Goal: Transaction & Acquisition: Purchase product/service

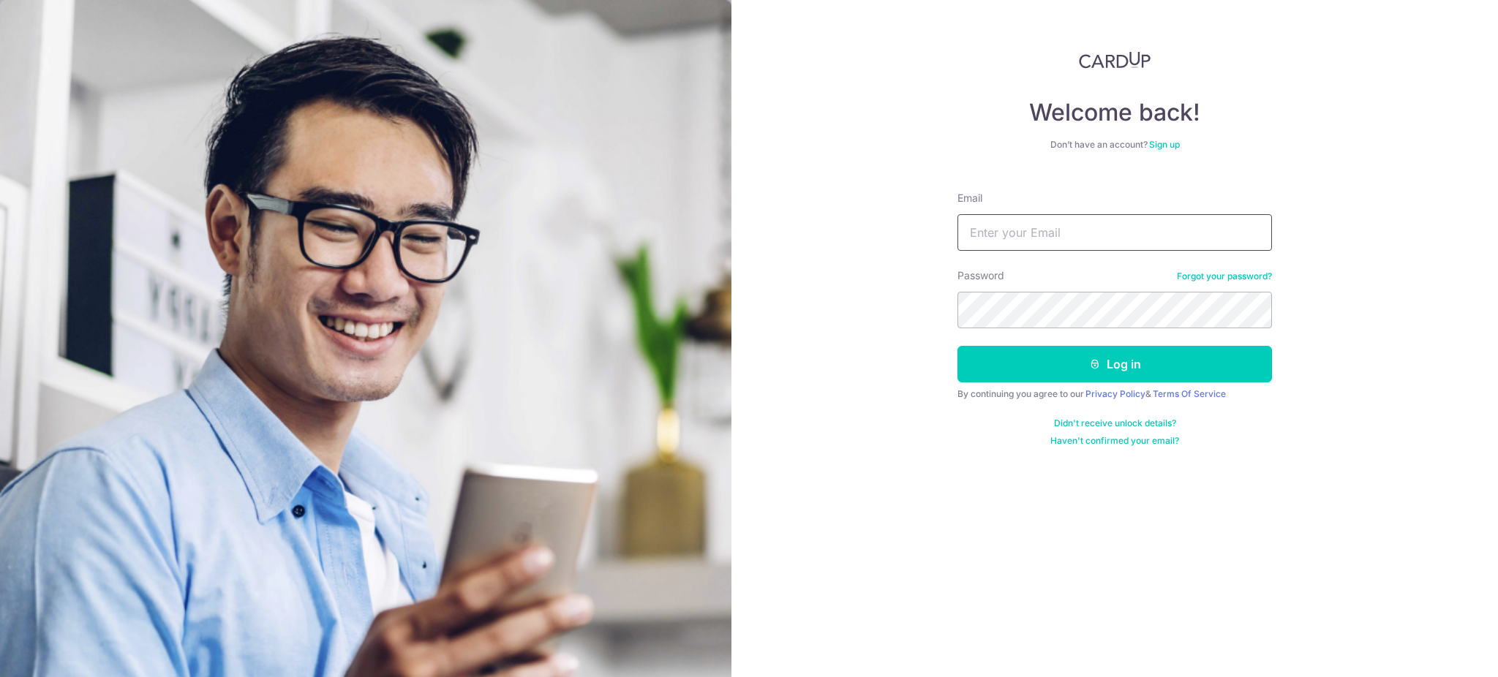
click at [1086, 235] on input "Email" at bounding box center [1114, 232] width 314 height 37
type input "afiqruzaini11@gmail.com"
click at [1109, 369] on button "Log in" at bounding box center [1114, 364] width 314 height 37
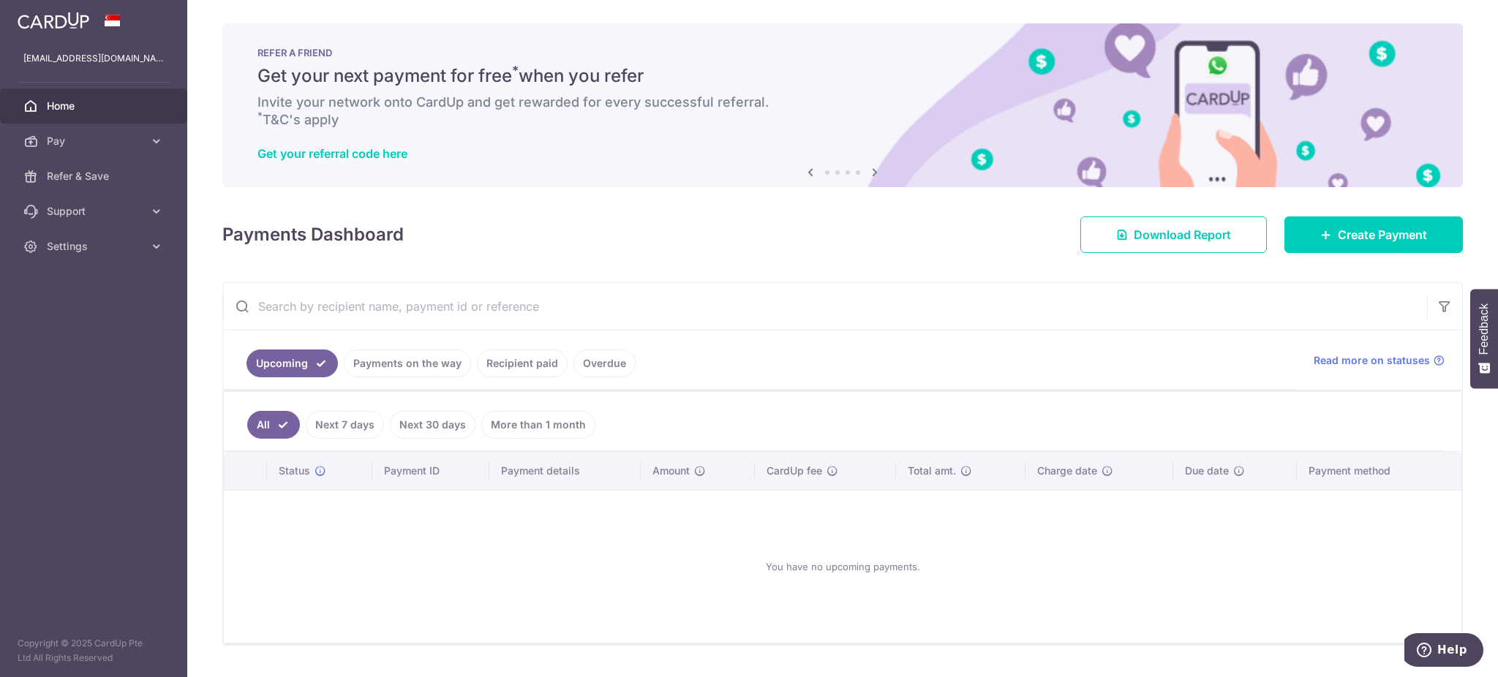
click at [921, 326] on input "text" at bounding box center [825, 306] width 1204 height 47
click at [529, 363] on link "Recipient paid" at bounding box center [522, 364] width 91 height 28
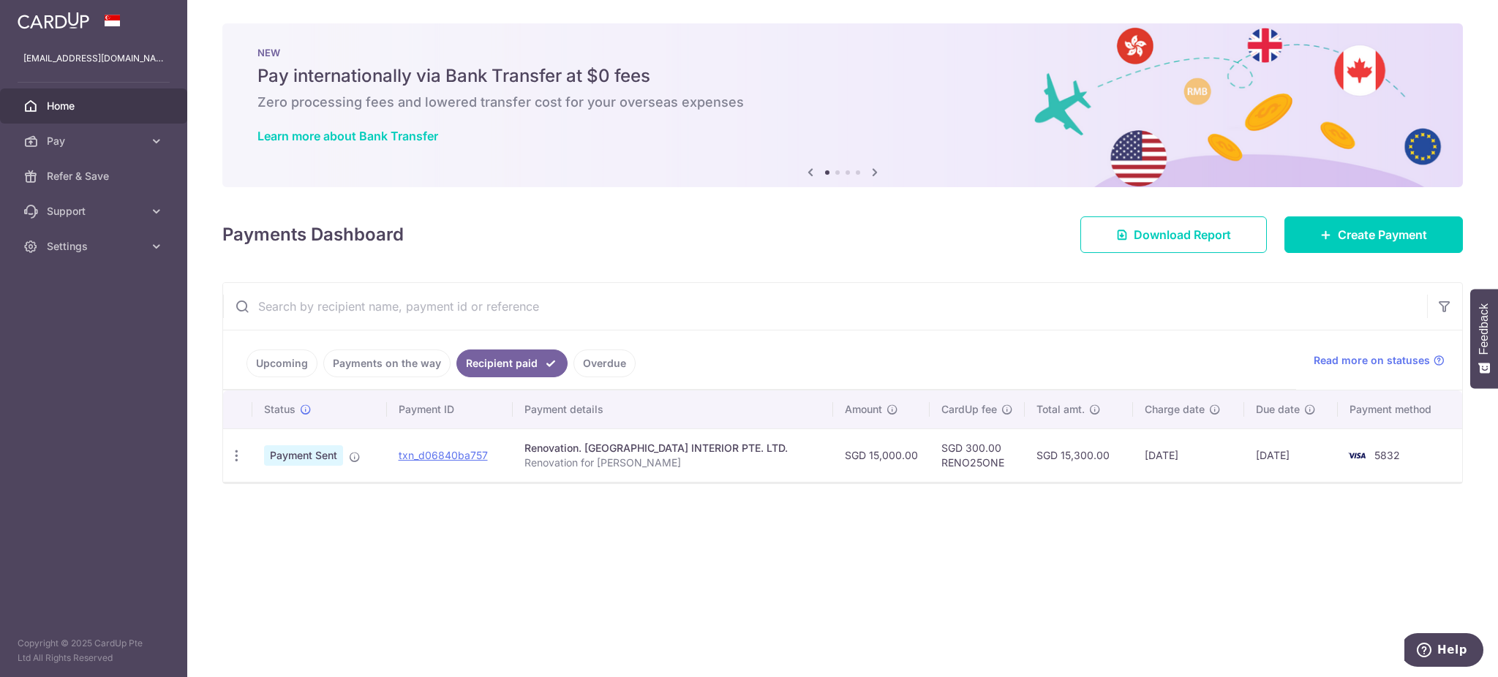
click at [782, 243] on div "Payments Dashboard Download Report Create Payment" at bounding box center [842, 232] width 1240 height 42
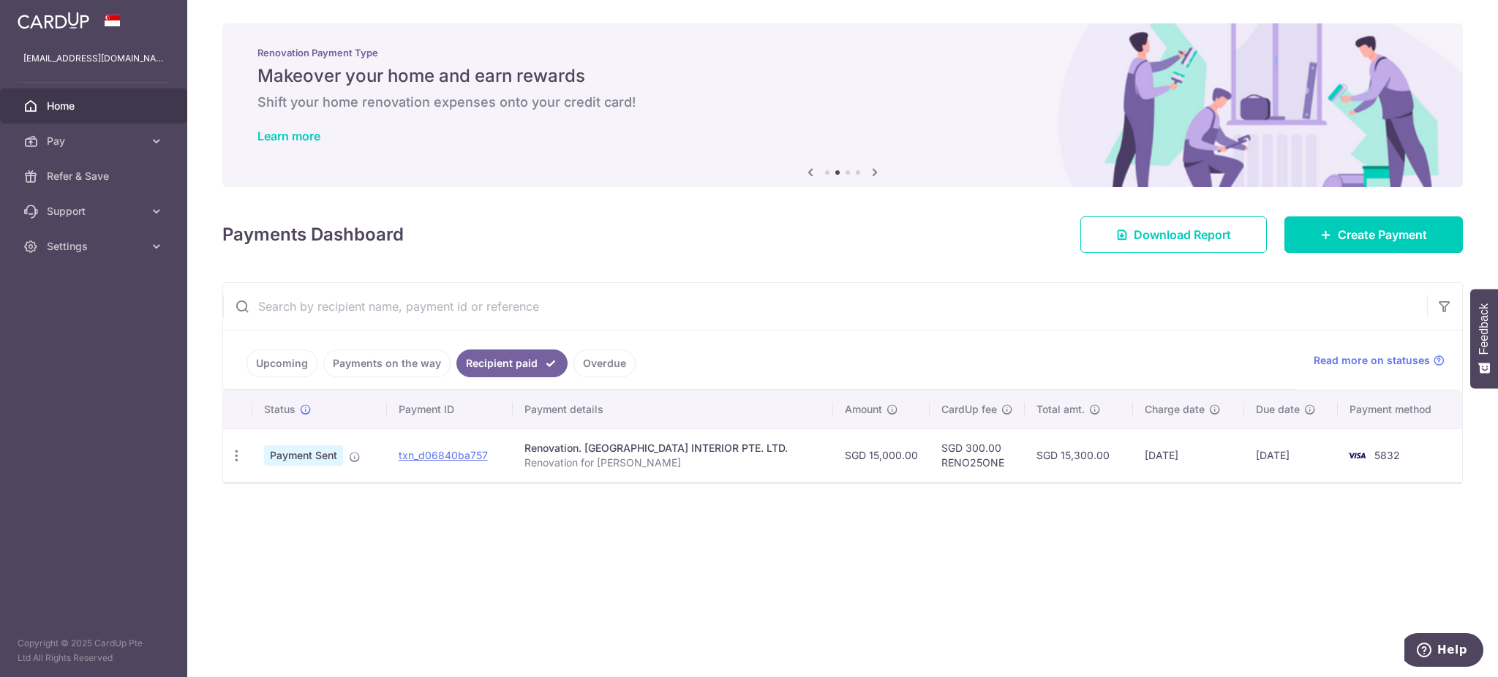
click at [607, 363] on link "Overdue" at bounding box center [604, 364] width 62 height 28
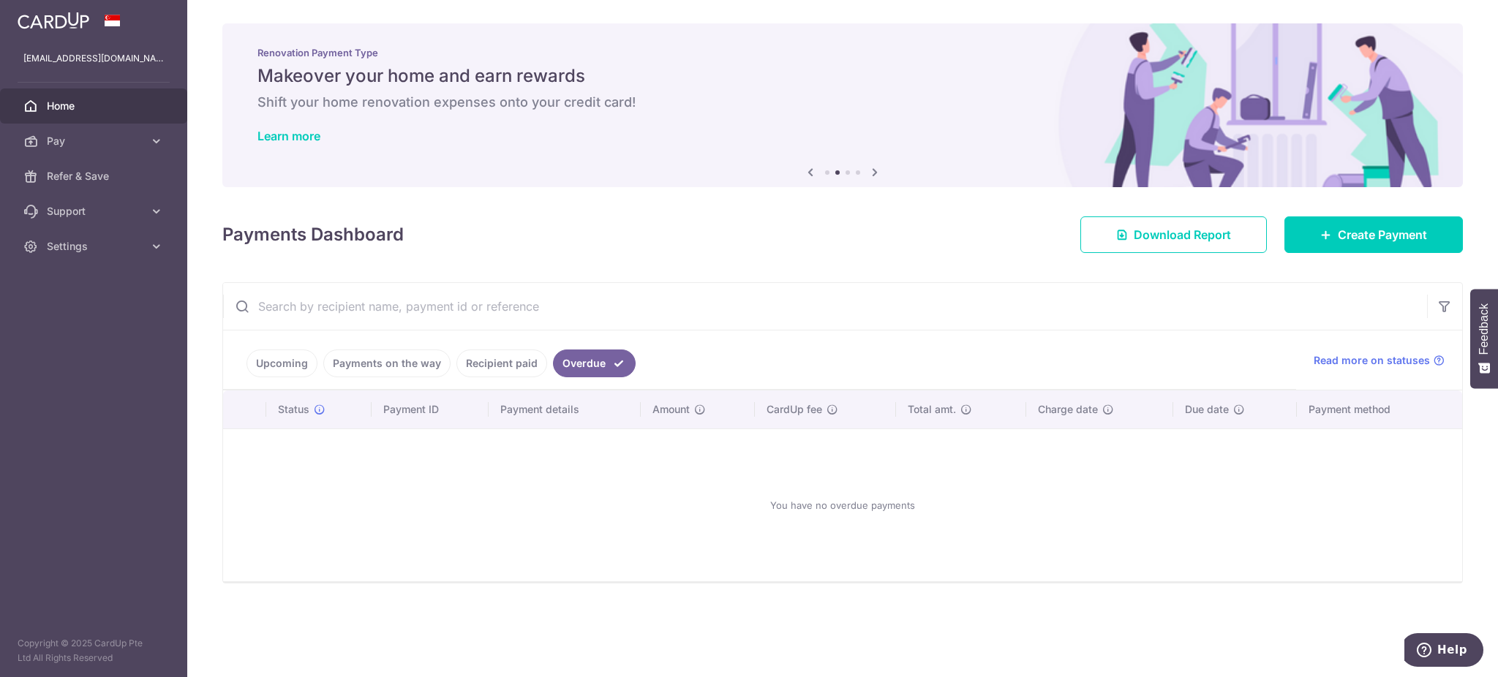
click at [505, 360] on link "Recipient paid" at bounding box center [501, 364] width 91 height 28
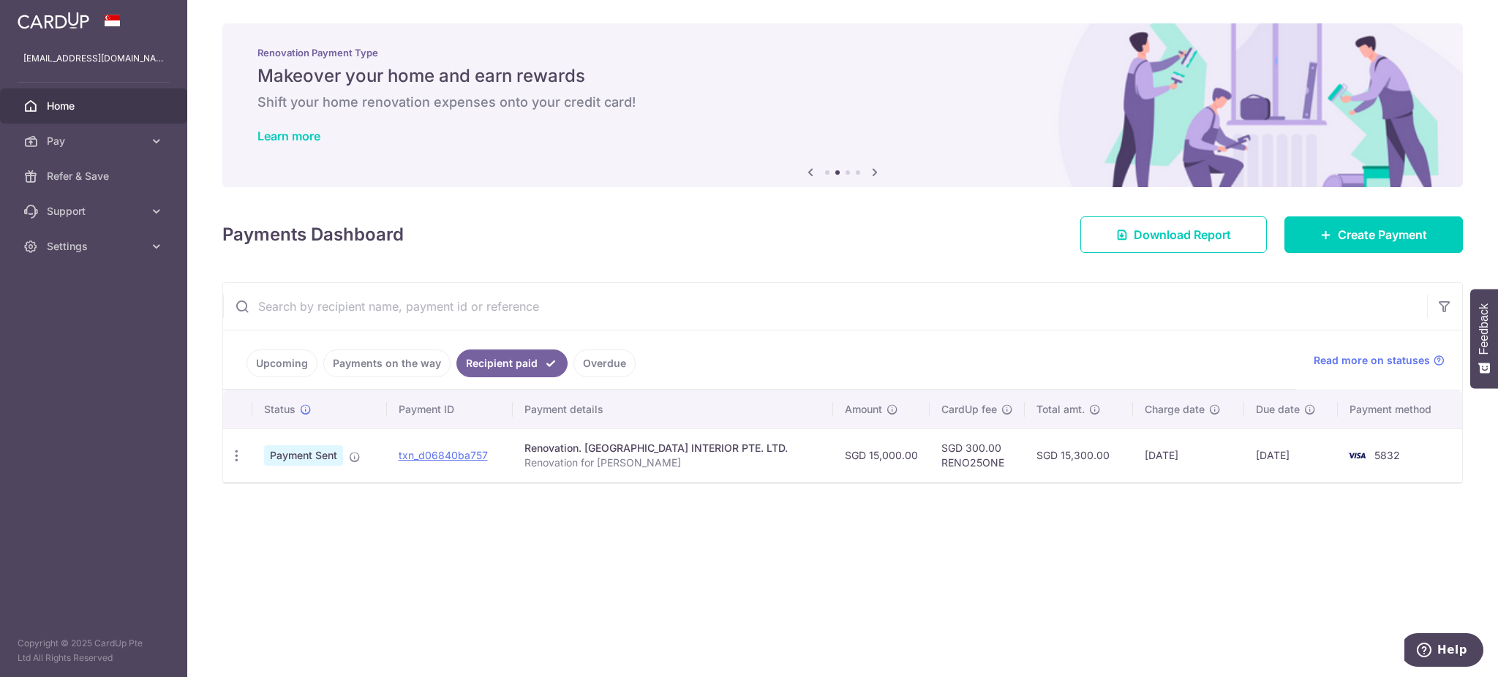
click at [837, 256] on div "× Pause Schedule Pause all future payments in this series Pause just this one p…" at bounding box center [842, 338] width 1310 height 677
click at [1381, 232] on span "Create Payment" at bounding box center [1381, 235] width 89 height 18
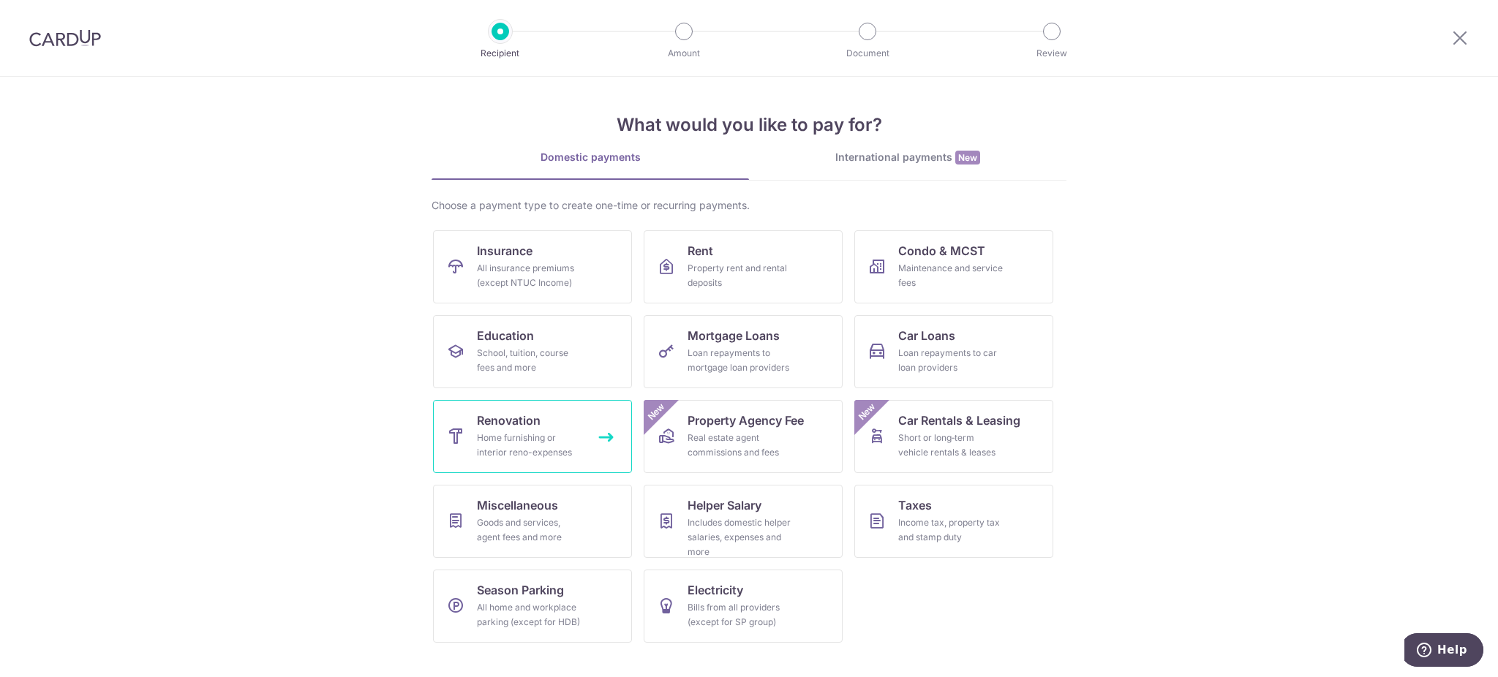
click at [556, 431] on div "Home furnishing or interior reno-expenses" at bounding box center [529, 445] width 105 height 29
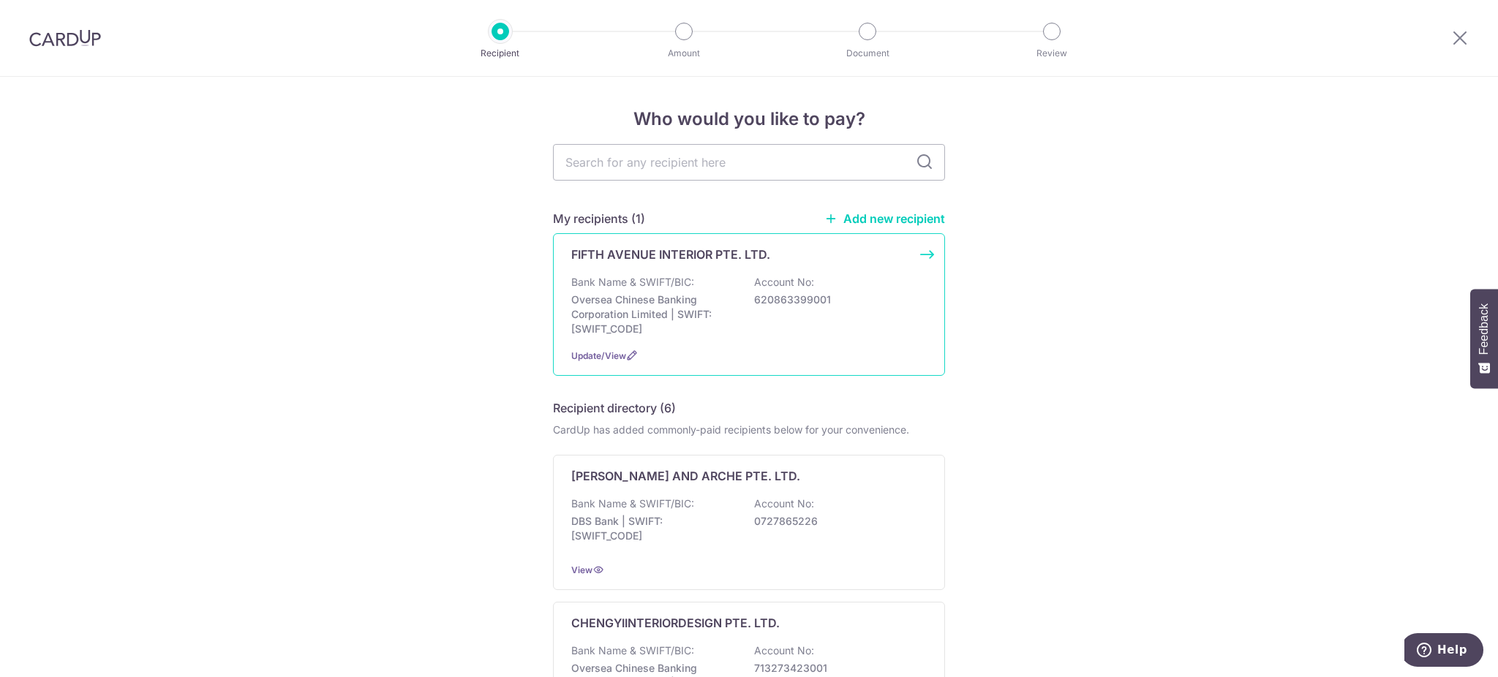
click at [824, 305] on p "620863399001" at bounding box center [836, 299] width 164 height 15
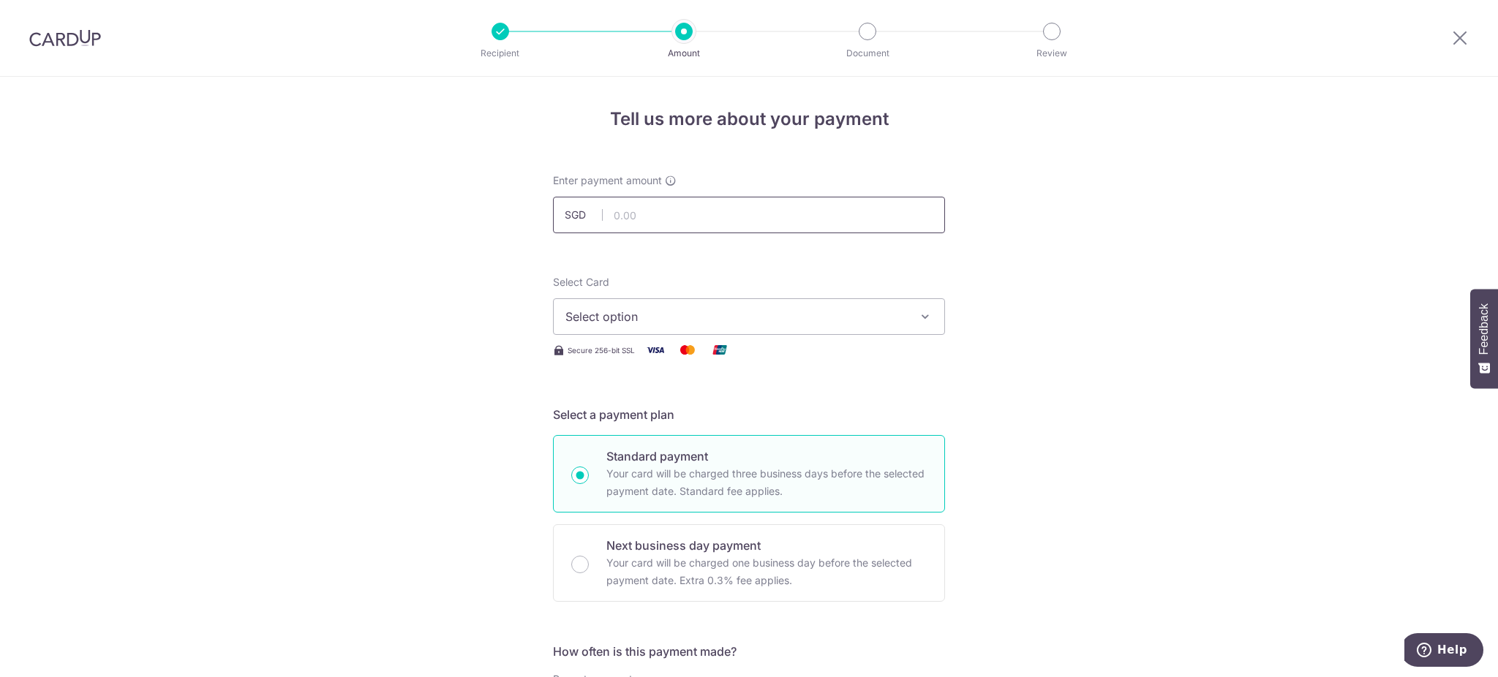
click at [728, 211] on input "text" at bounding box center [749, 215] width 392 height 37
type input "15,000.00"
click at [803, 313] on span "Select option" at bounding box center [735, 317] width 341 height 18
click at [729, 407] on link "**** 5832" at bounding box center [749, 421] width 390 height 35
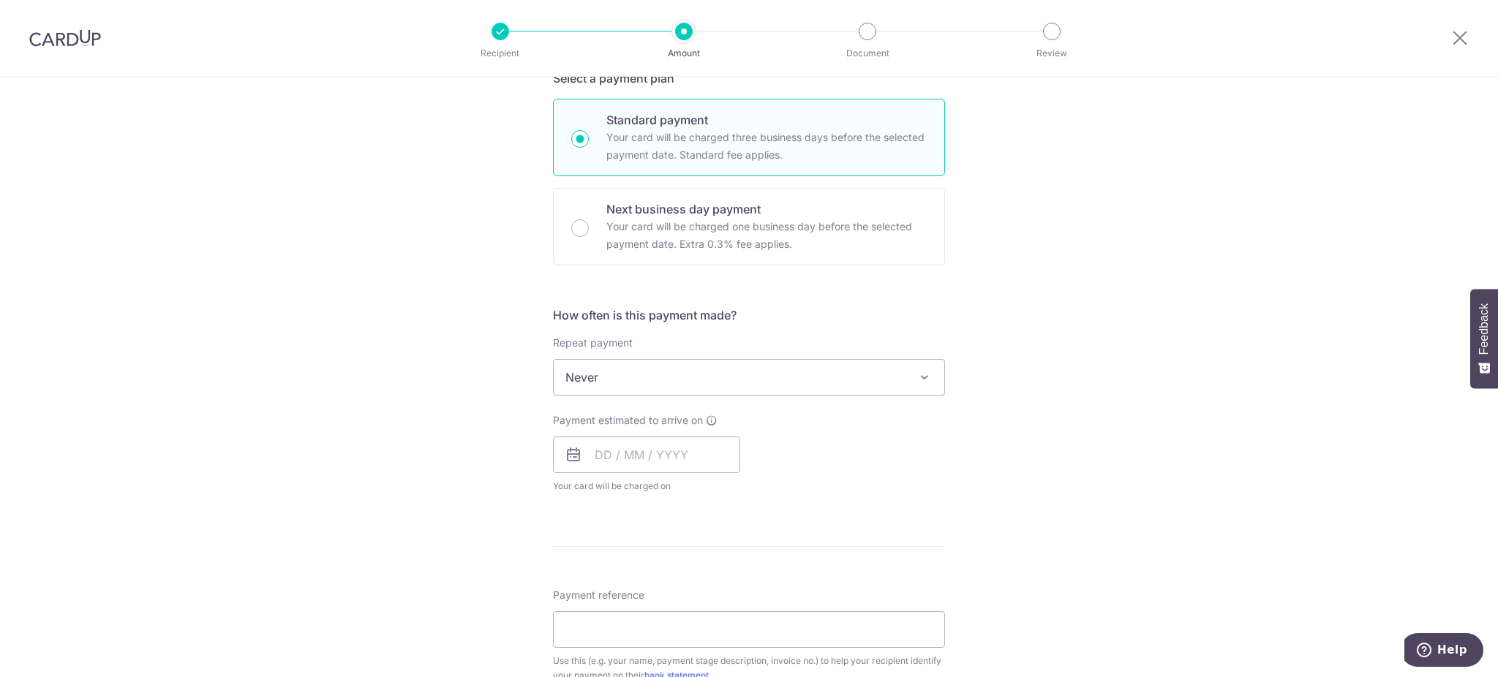
scroll to position [390, 0]
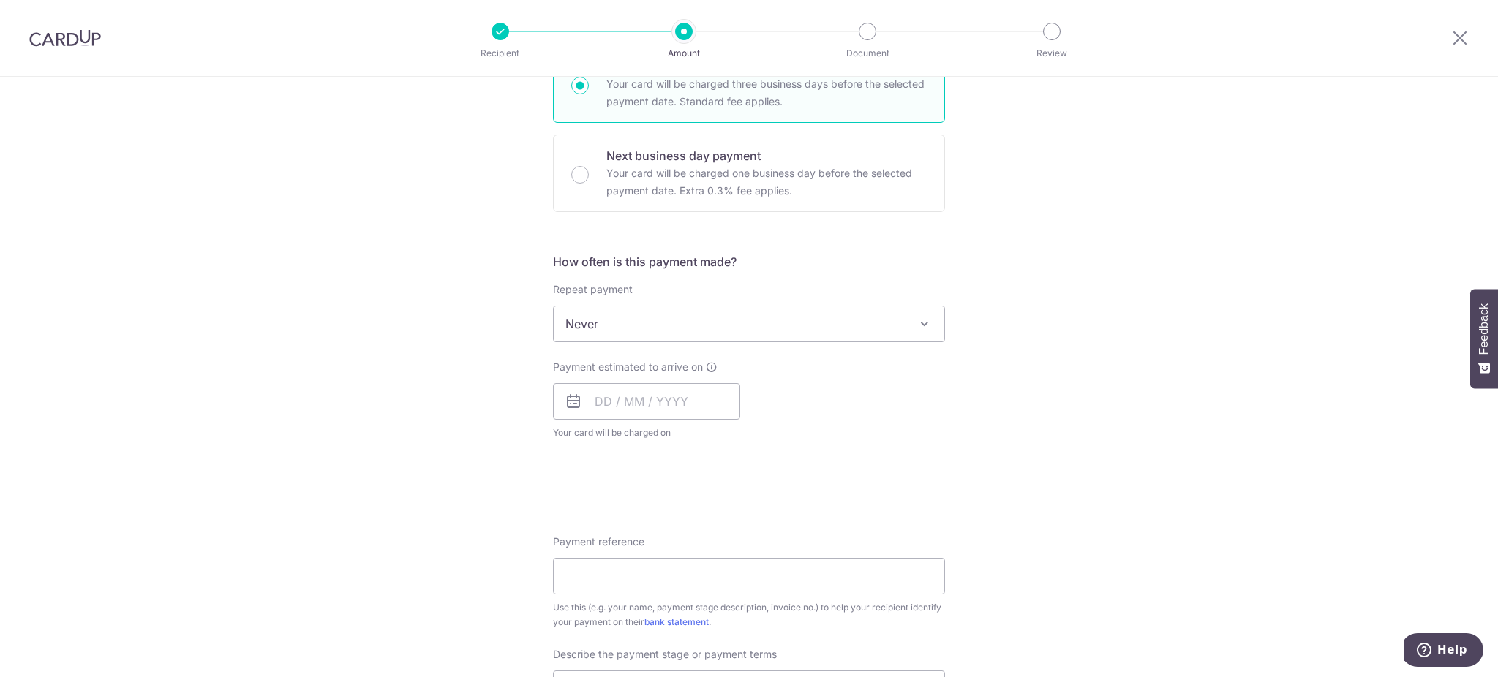
click at [864, 322] on span "Never" at bounding box center [749, 323] width 390 height 35
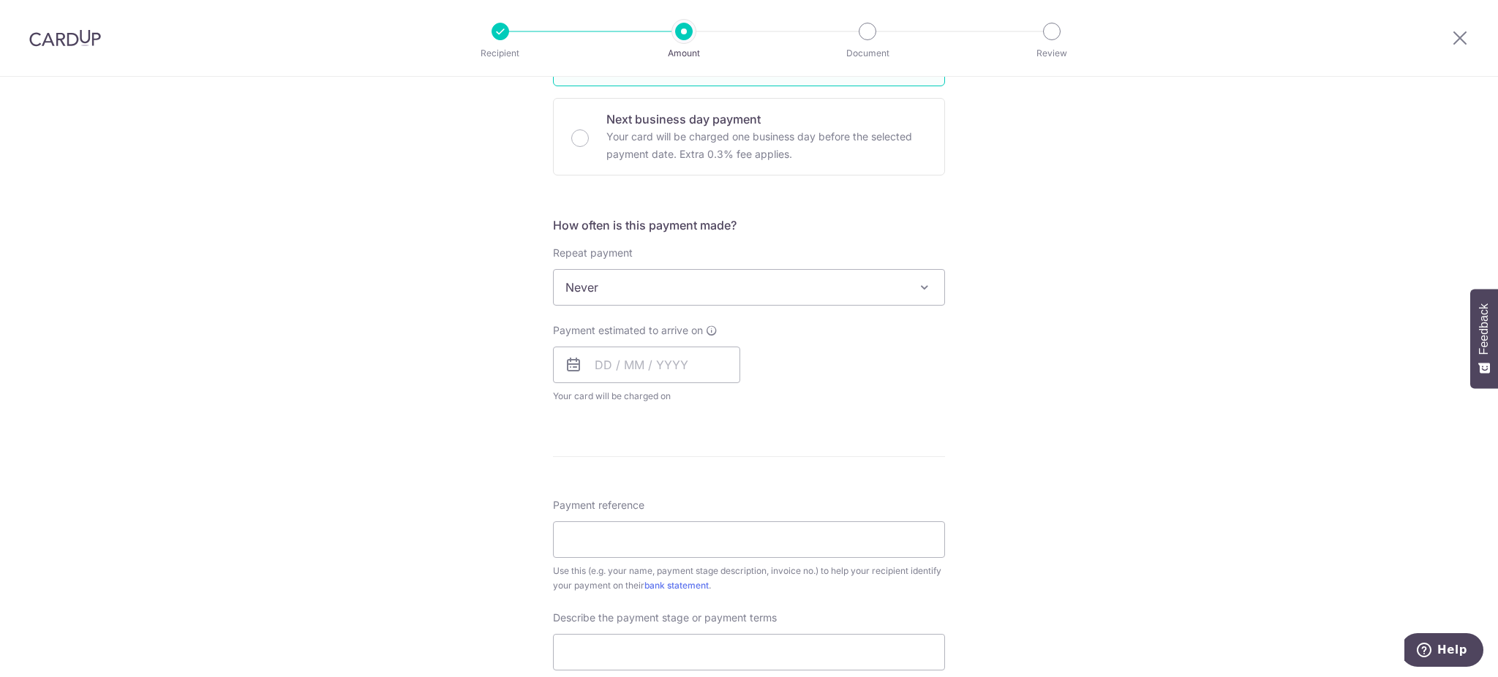
scroll to position [487, 0]
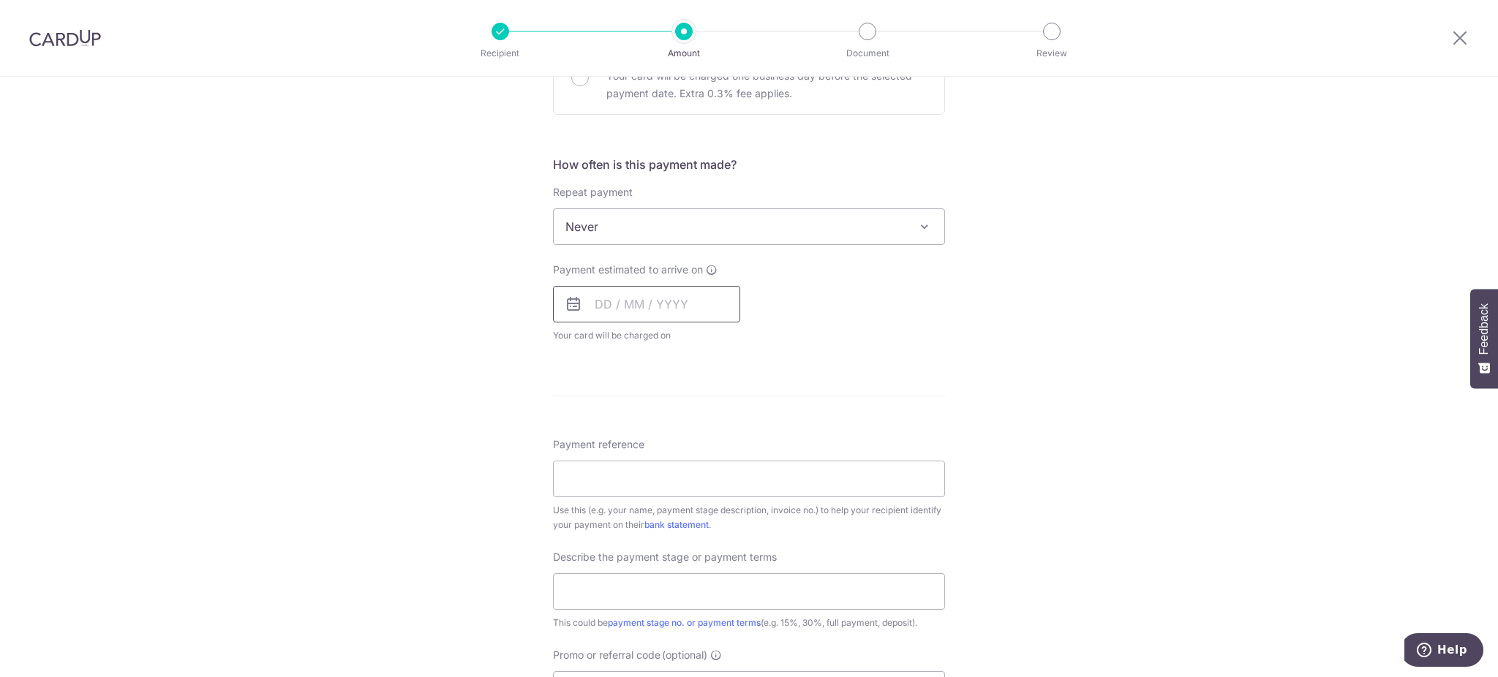
click at [591, 303] on input "text" at bounding box center [646, 304] width 187 height 37
click at [633, 436] on link "7" at bounding box center [641, 437] width 23 height 23
click at [921, 344] on div "How often is this payment made? Repeat payment Never Every week Every month Eve…" at bounding box center [749, 255] width 392 height 199
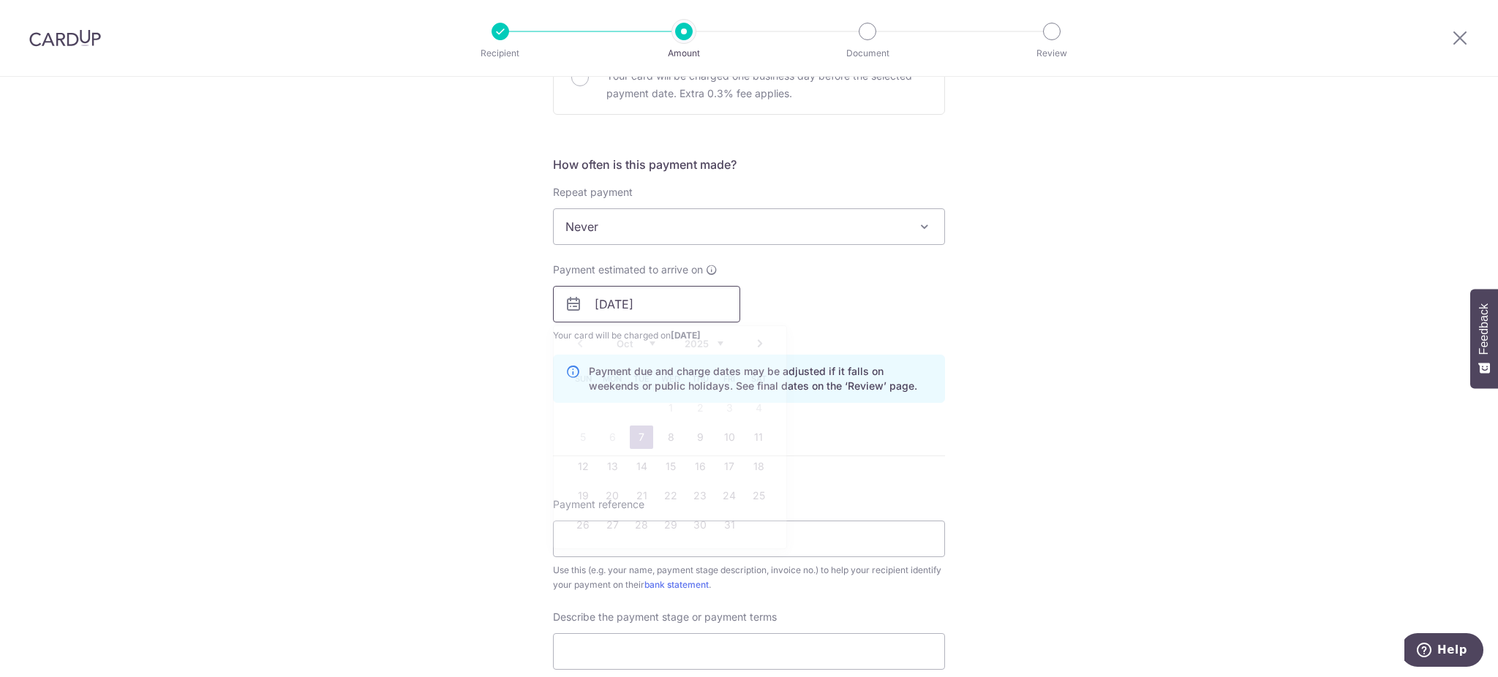
click at [624, 301] on input "07/10/2025" at bounding box center [646, 304] width 187 height 37
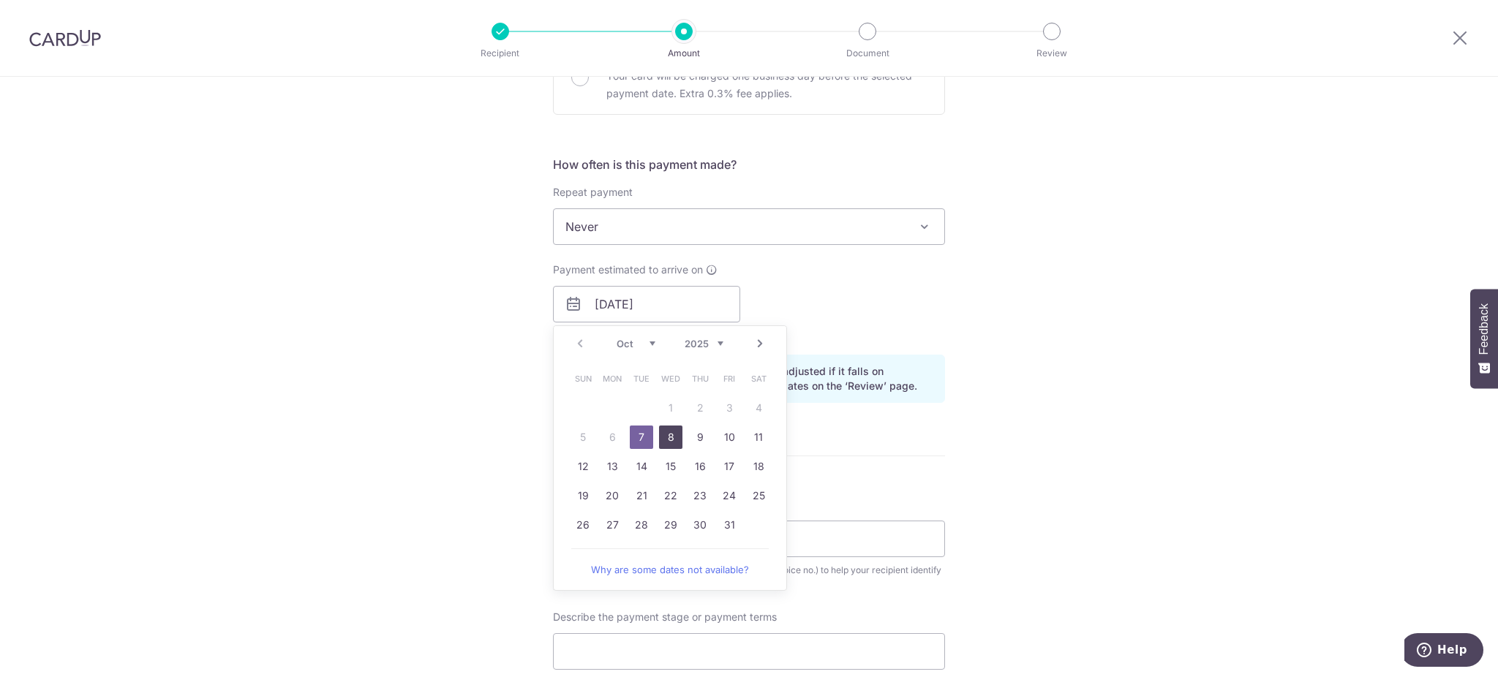
click at [659, 428] on link "8" at bounding box center [670, 437] width 23 height 23
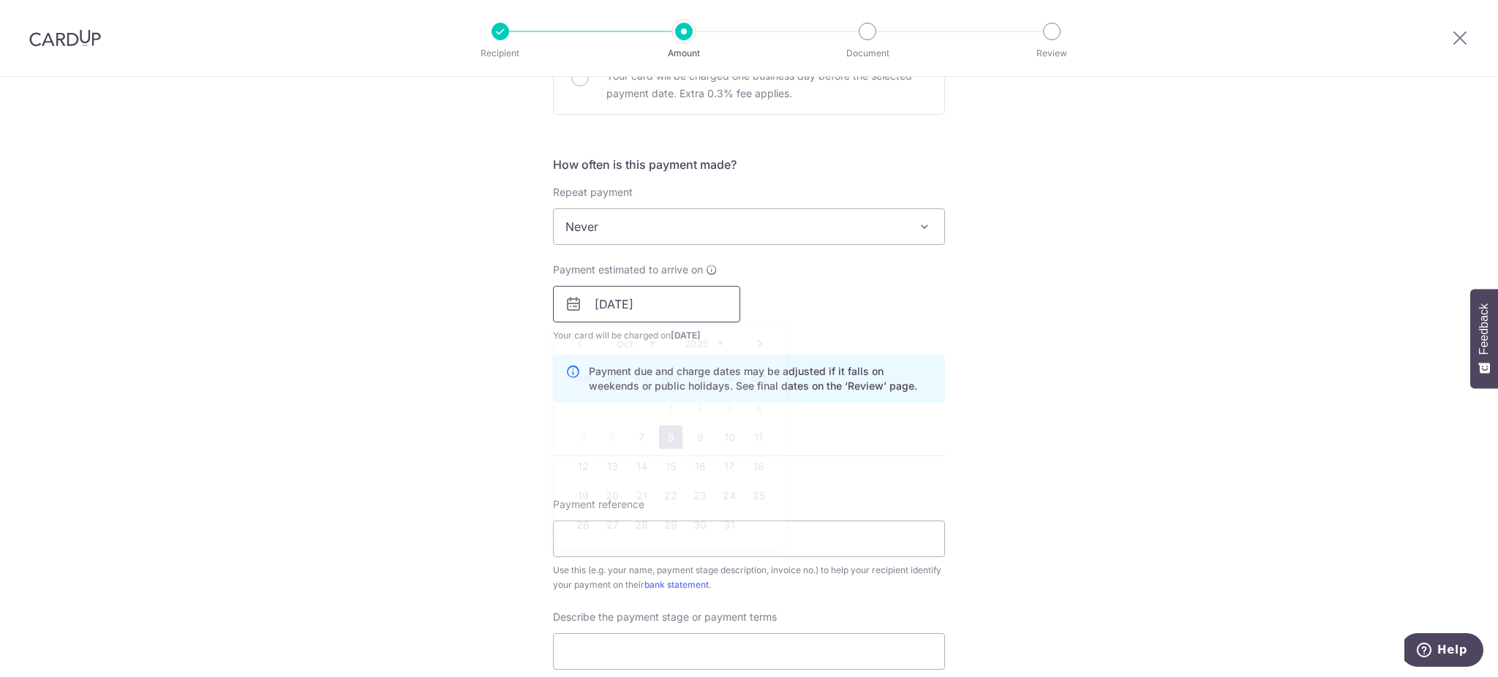
click at [654, 298] on input "08/10/2025" at bounding box center [646, 304] width 187 height 37
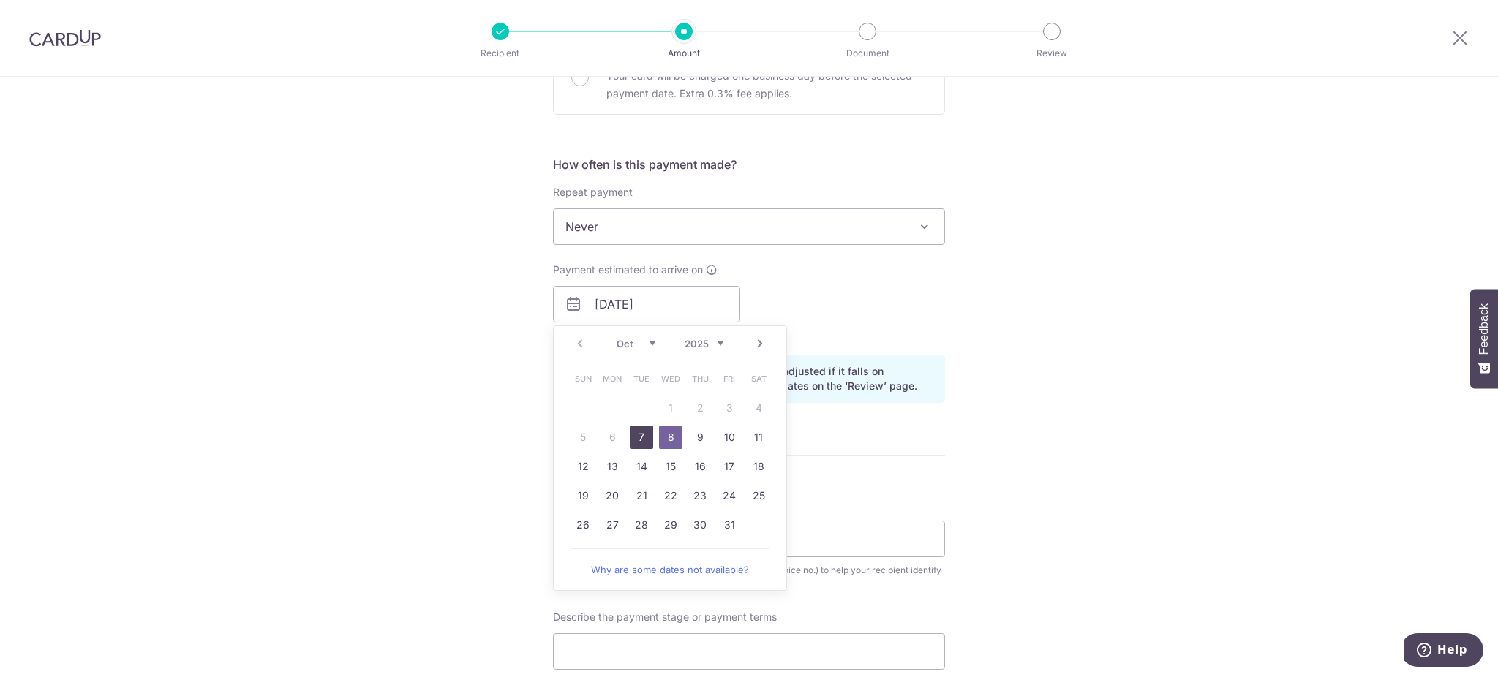
click at [630, 432] on link "7" at bounding box center [641, 437] width 23 height 23
type input "[DATE]"
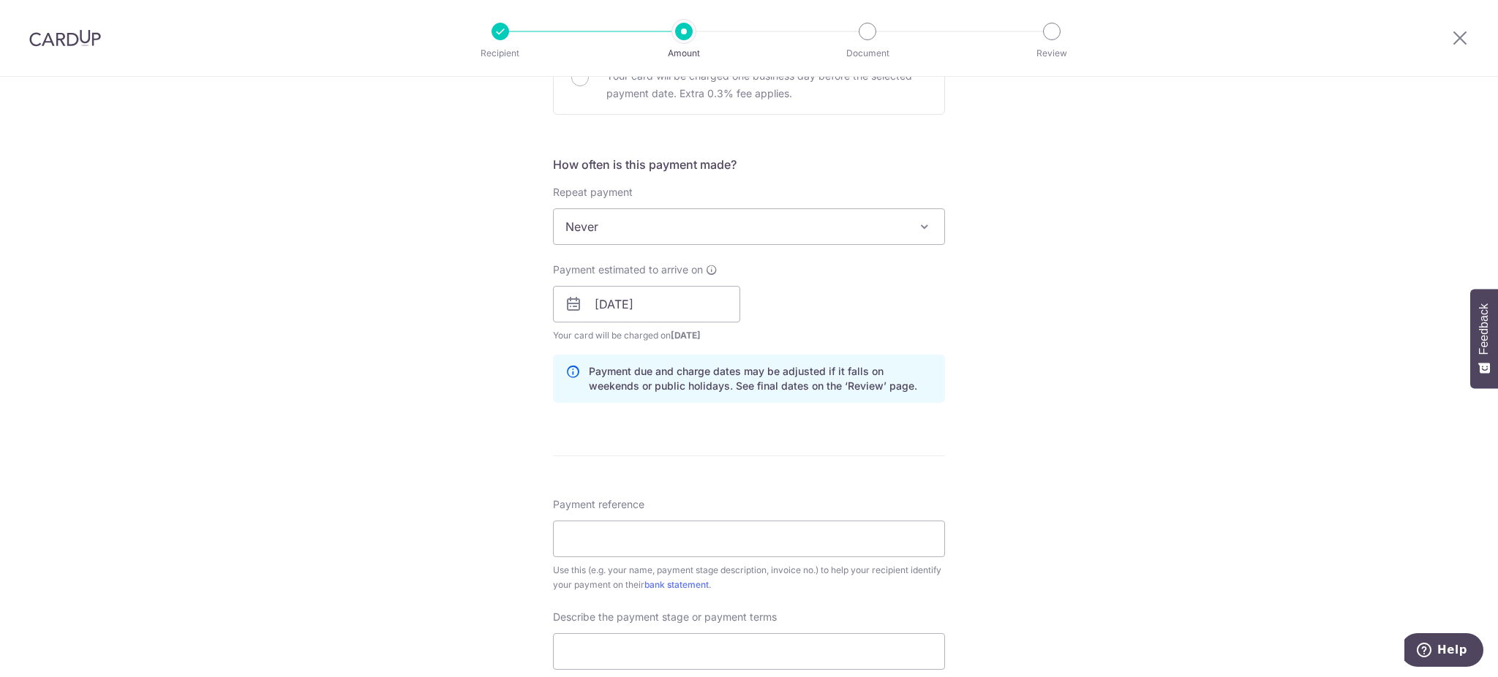
click at [1006, 309] on div "Tell us more about your payment Enter payment amount SGD 15,000.00 15000.00 Sel…" at bounding box center [749, 330] width 1498 height 1481
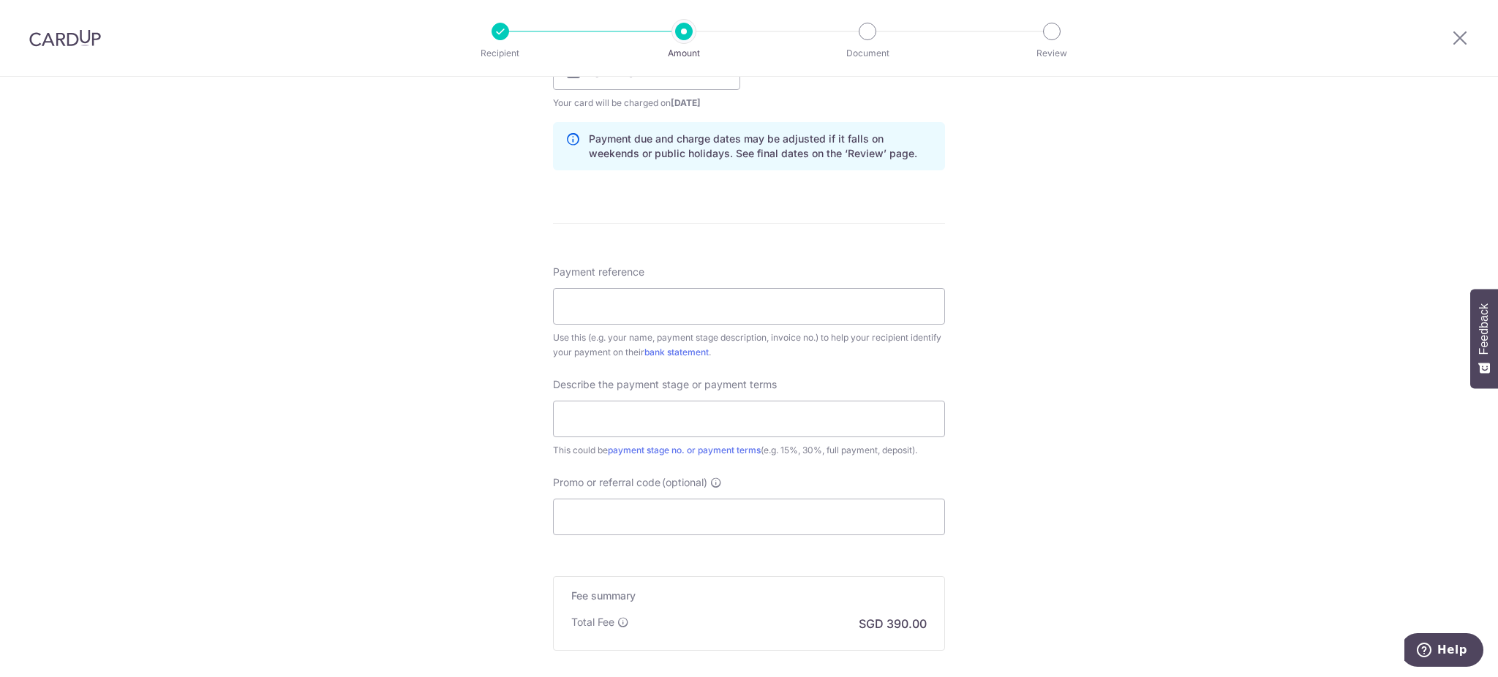
scroll to position [779, 0]
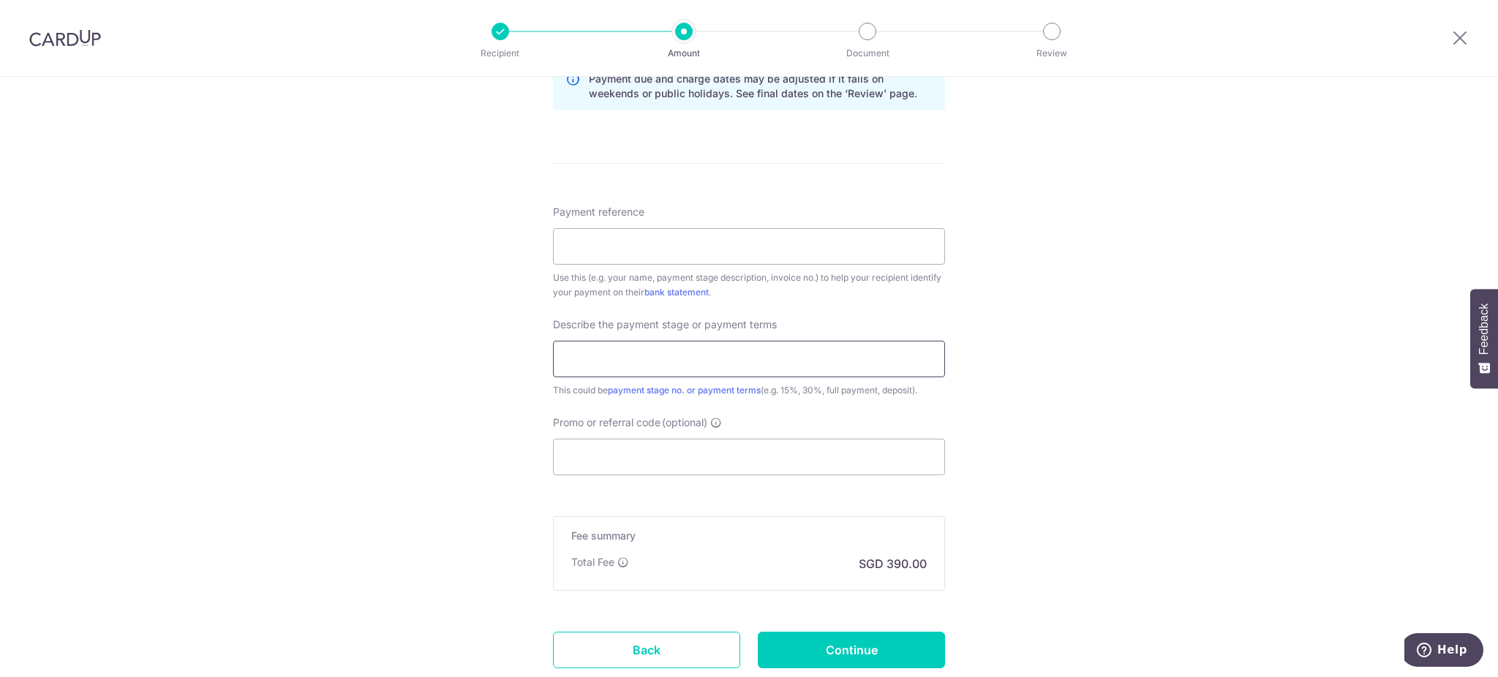
click at [652, 359] on input "text" at bounding box center [749, 359] width 392 height 37
type input "2nd renovation payment"
click at [661, 241] on input "Payment reference" at bounding box center [749, 246] width 392 height 37
click at [641, 238] on input "Payment reference" at bounding box center [749, 246] width 392 height 37
type input "Renovation for Afiq Ruzaini"
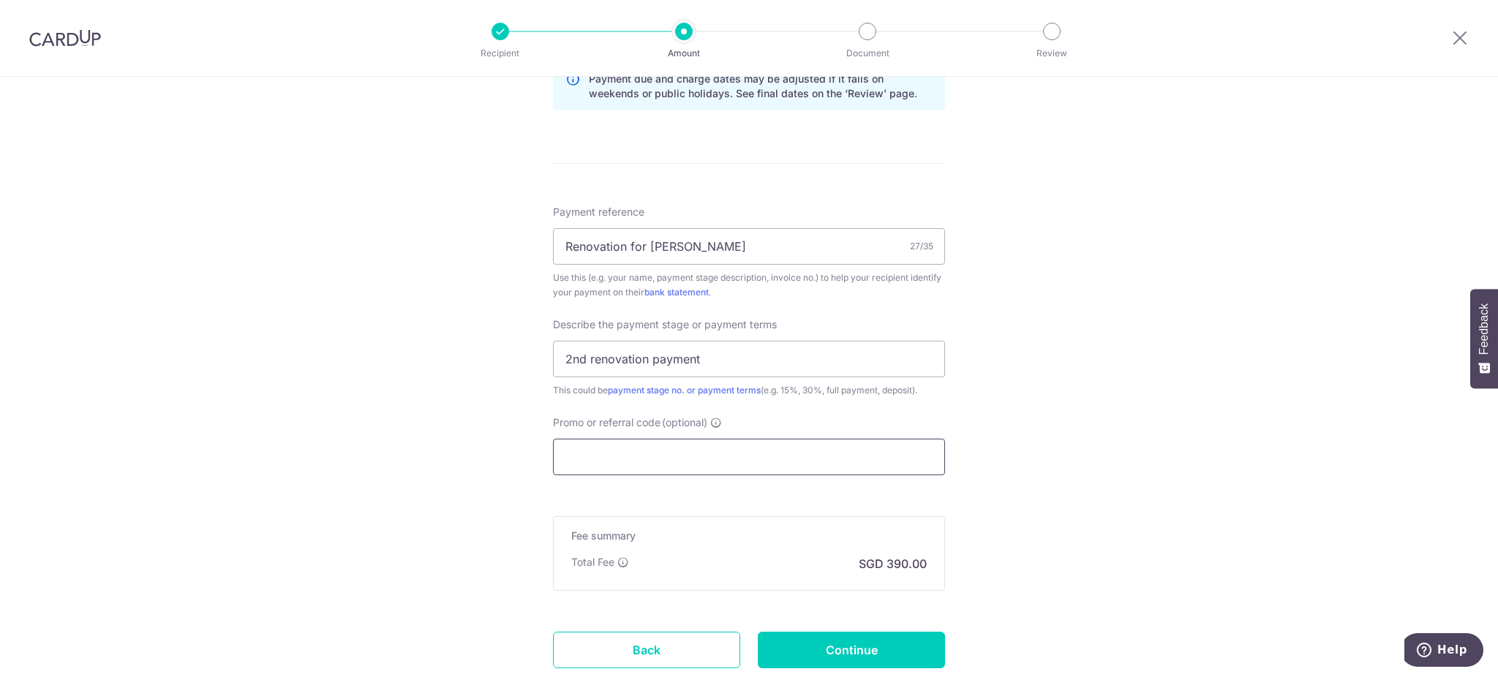
click at [662, 466] on input "Promo or referral code (optional)" at bounding box center [749, 457] width 392 height 37
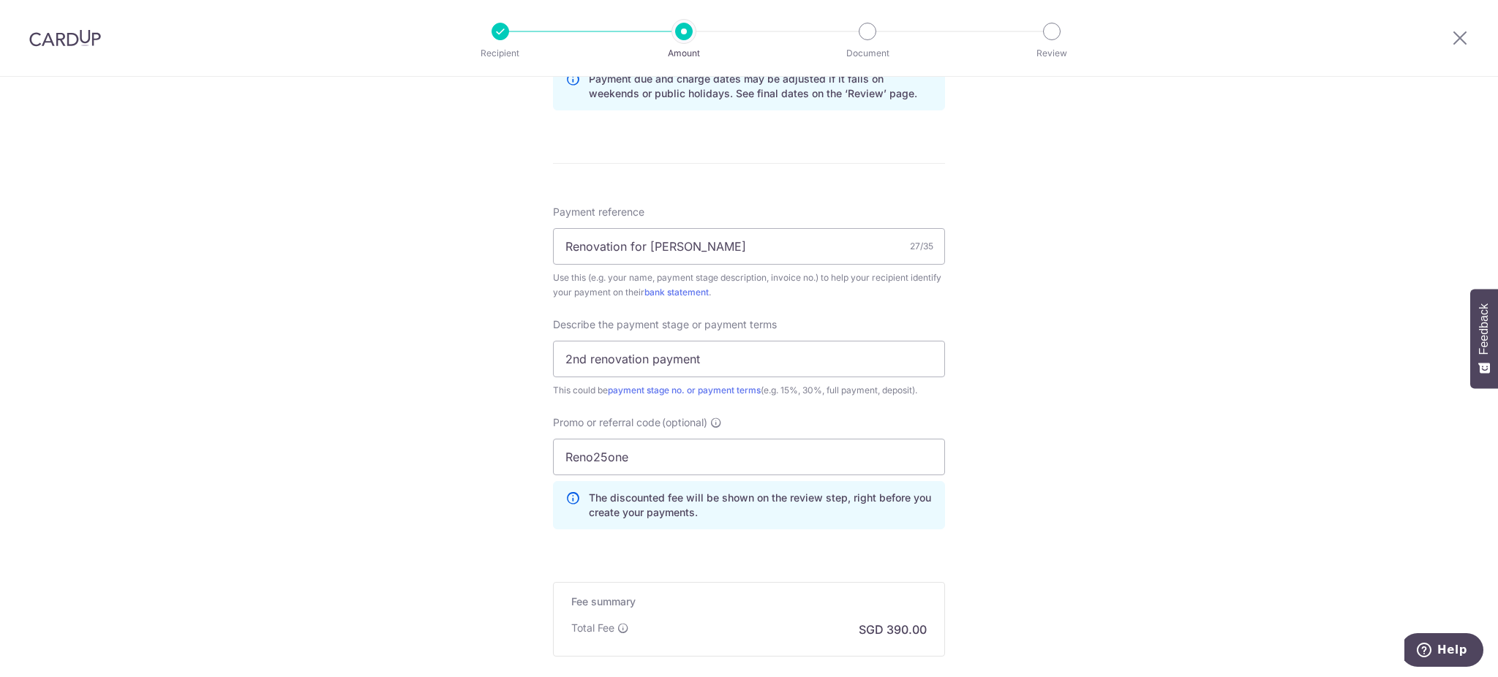
click at [1039, 175] on div "Tell us more about your payment Enter payment amount SGD 15,000.00 15000.00 Sel…" at bounding box center [749, 70] width 1498 height 1547
drag, startPoint x: 621, startPoint y: 453, endPoint x: 499, endPoint y: 434, distance: 122.9
click at [498, 438] on div "Tell us more about your payment Enter payment amount SGD 15,000.00 15000.00 Sel…" at bounding box center [749, 70] width 1498 height 1547
paste input "ENO25ONE"
type input "RENO25ONE"
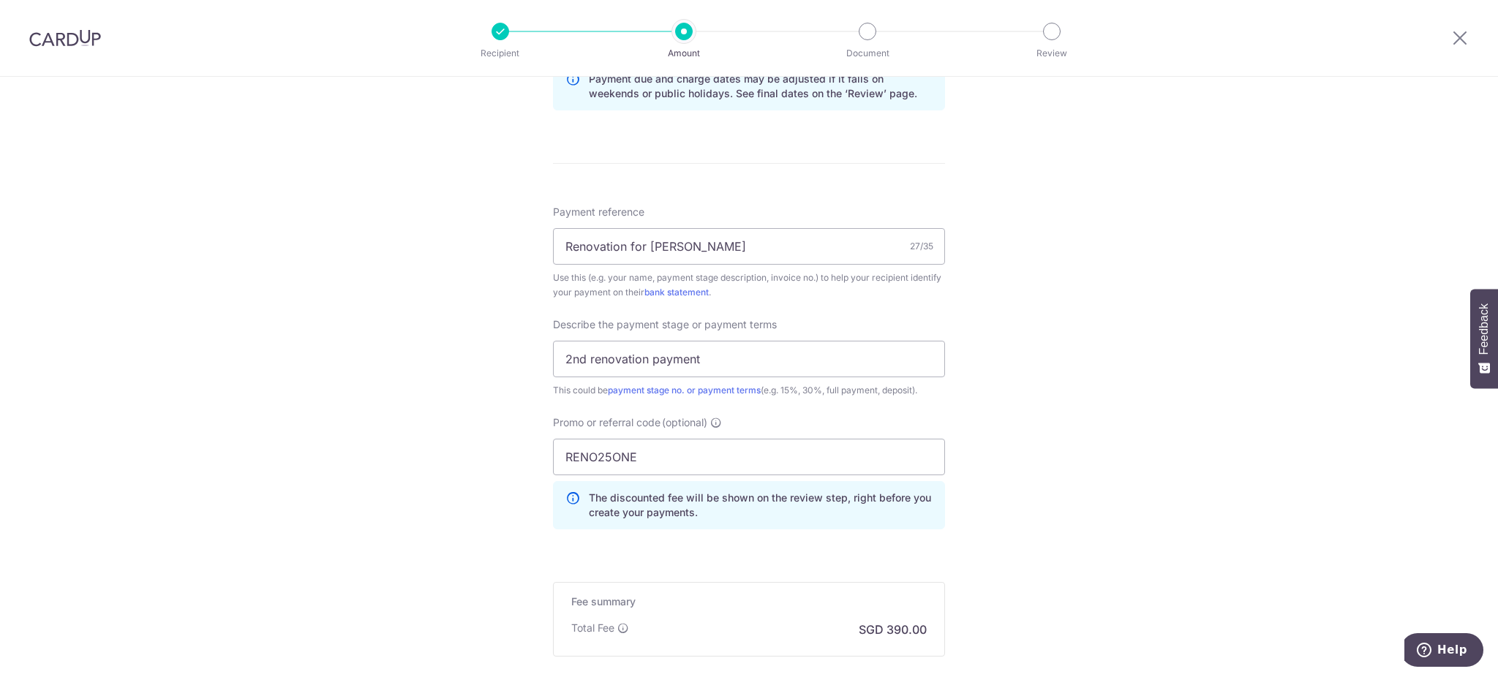
click at [1080, 394] on div "Tell us more about your payment Enter payment amount SGD 15,000.00 15000.00 Sel…" at bounding box center [749, 70] width 1498 height 1547
click at [583, 359] on input "2nd renovation payment" at bounding box center [749, 359] width 392 height 37
click at [585, 357] on input "2nd renovation payment" at bounding box center [749, 359] width 392 height 37
click at [704, 363] on input "2nd renovation payment" at bounding box center [749, 359] width 392 height 37
type input "2nd renovation payment for phase 2"
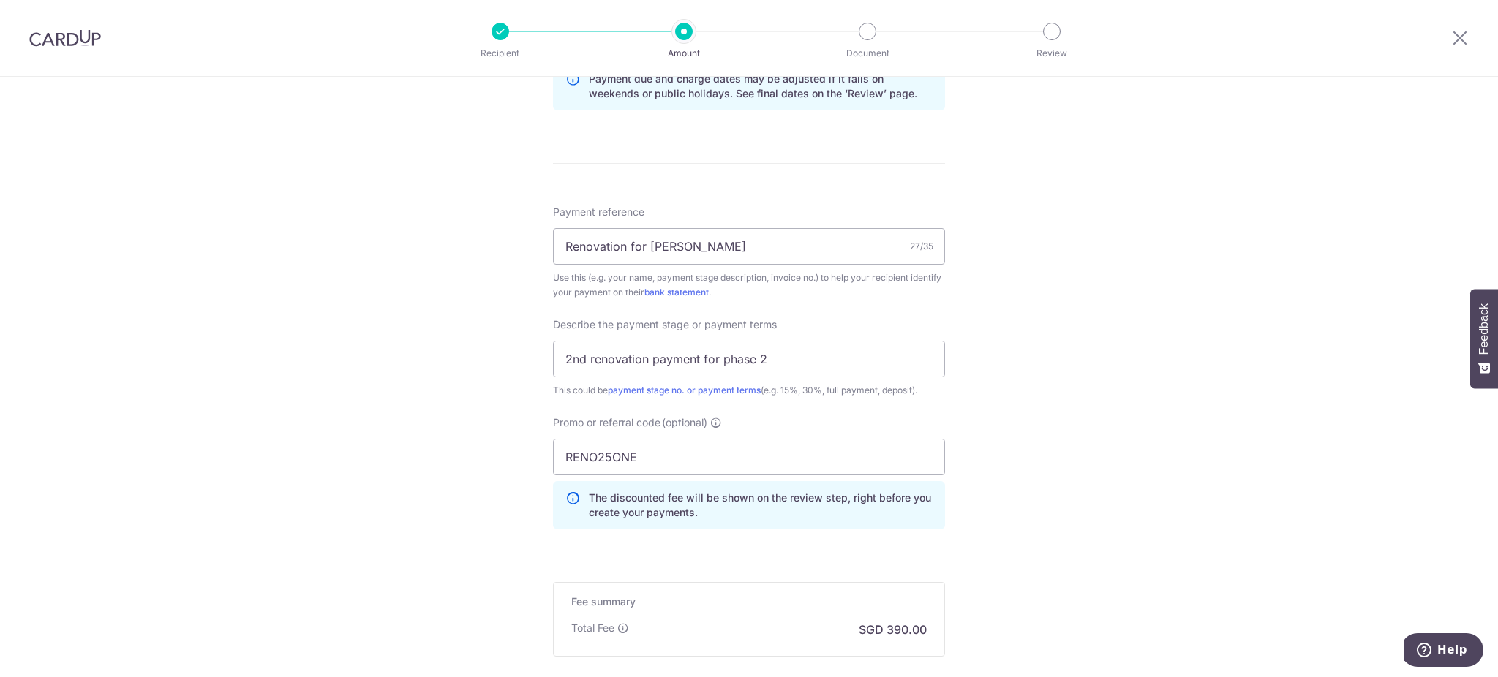
click at [1080, 369] on div "Tell us more about your payment Enter payment amount SGD 15,000.00 15000.00 Sel…" at bounding box center [749, 70] width 1498 height 1547
click at [1081, 343] on div "Tell us more about your payment Enter payment amount SGD 15,000.00 15000.00 Sel…" at bounding box center [749, 70] width 1498 height 1547
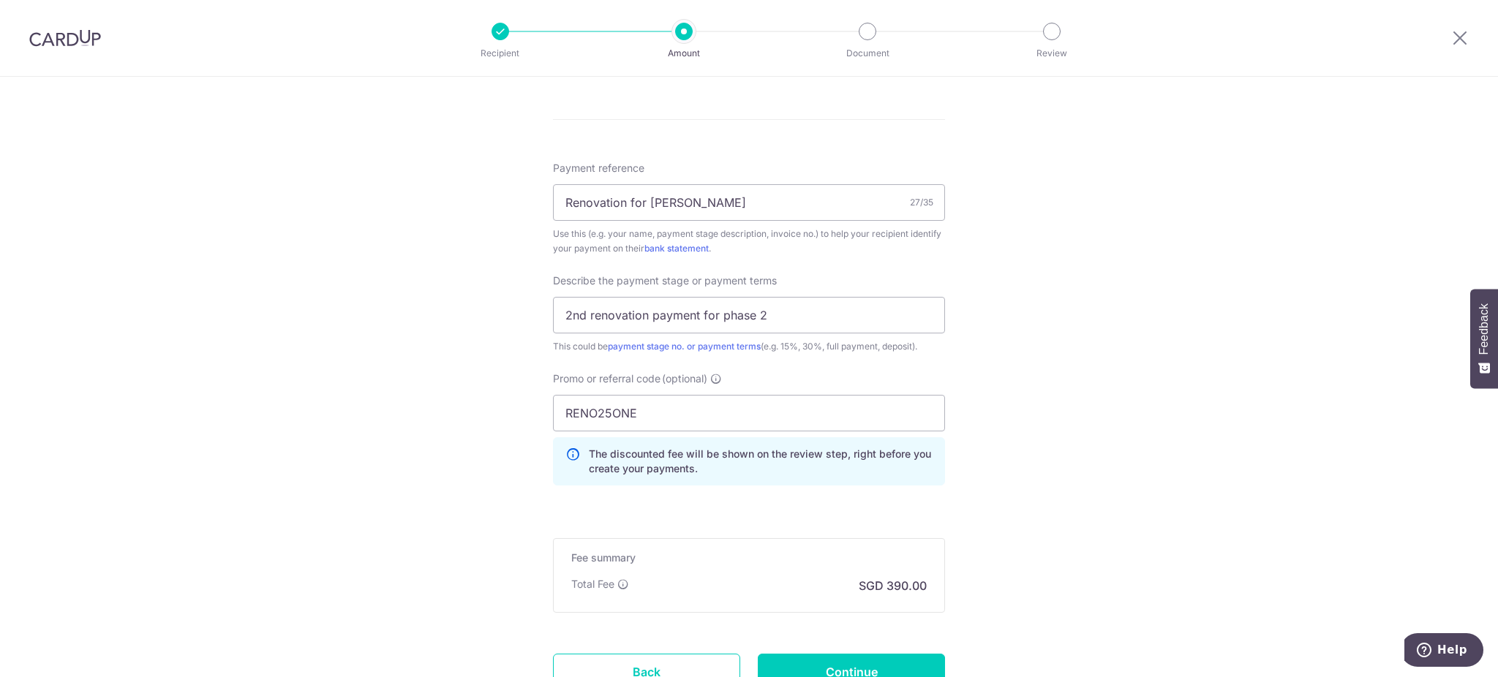
scroll to position [945, 0]
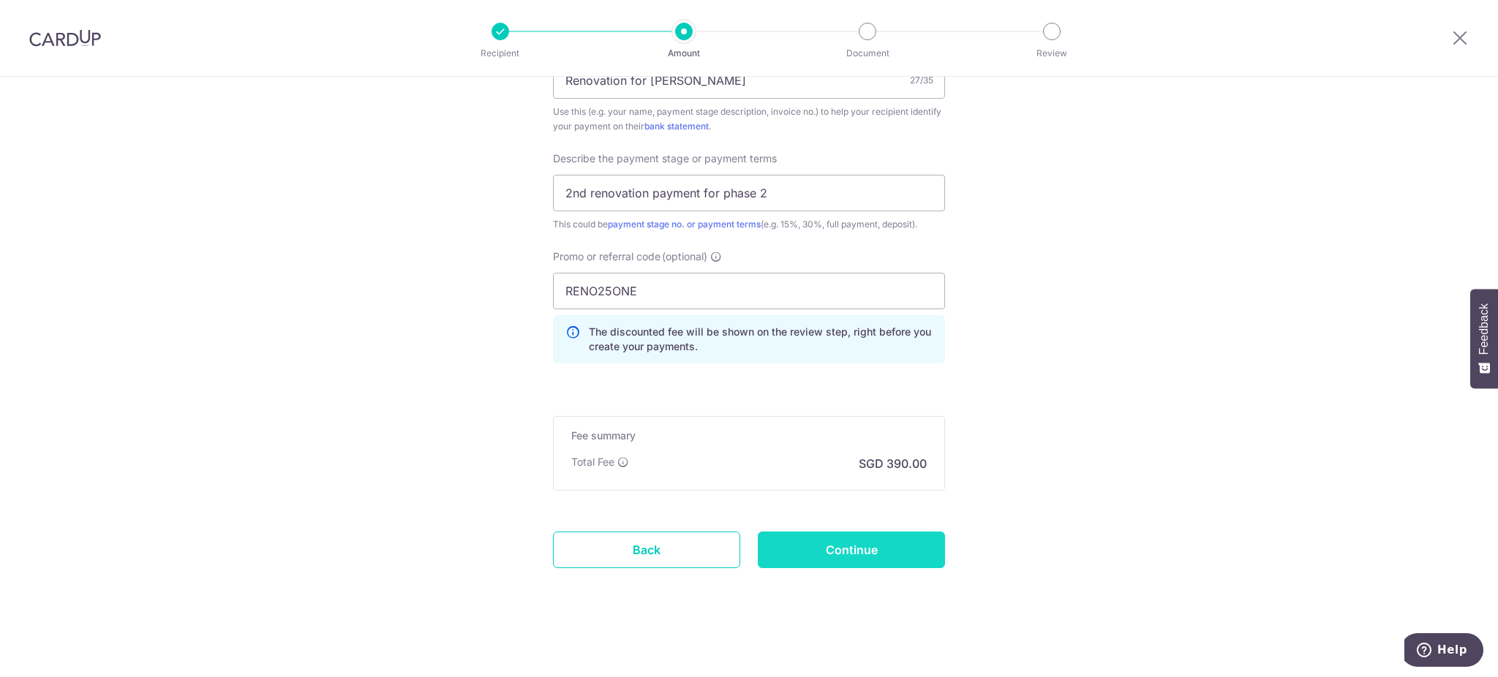
click at [891, 543] on input "Continue" at bounding box center [851, 550] width 187 height 37
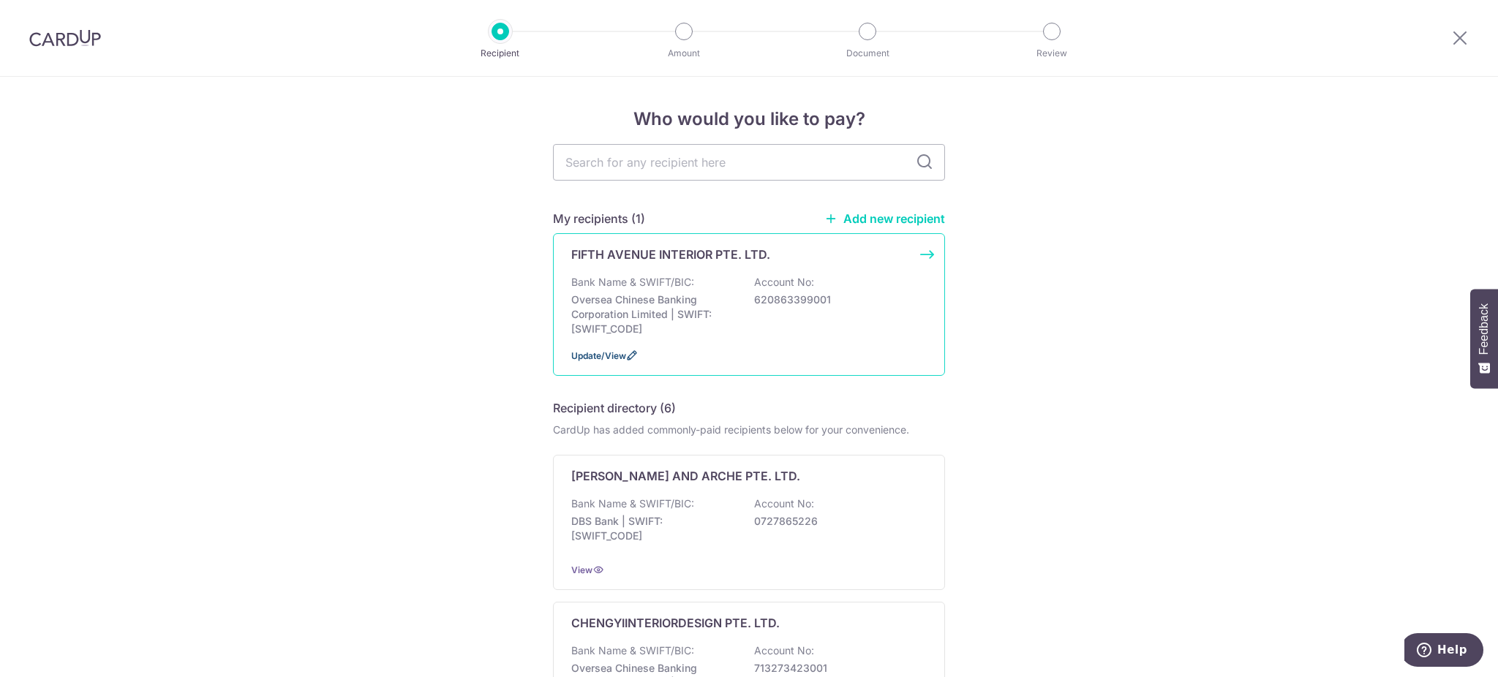
click at [606, 355] on span "Update/View" at bounding box center [598, 355] width 55 height 11
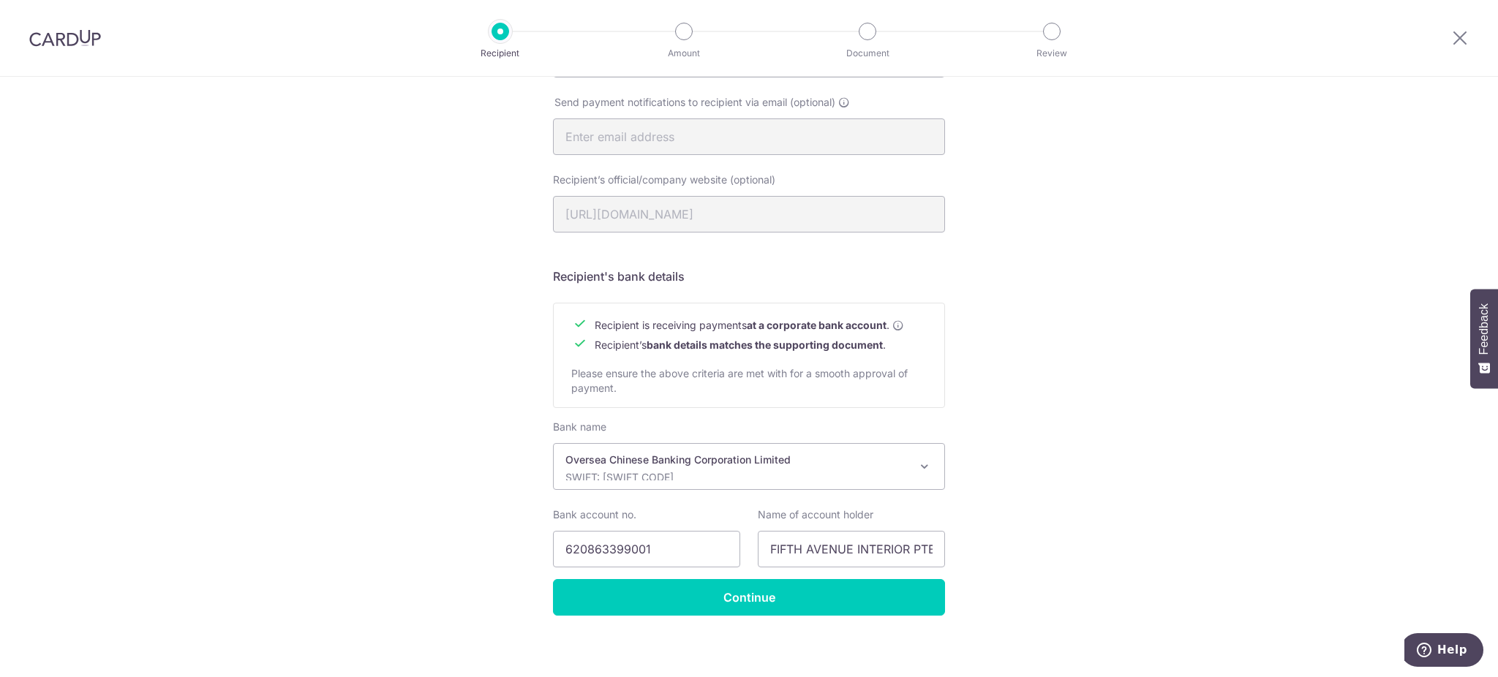
scroll to position [478, 0]
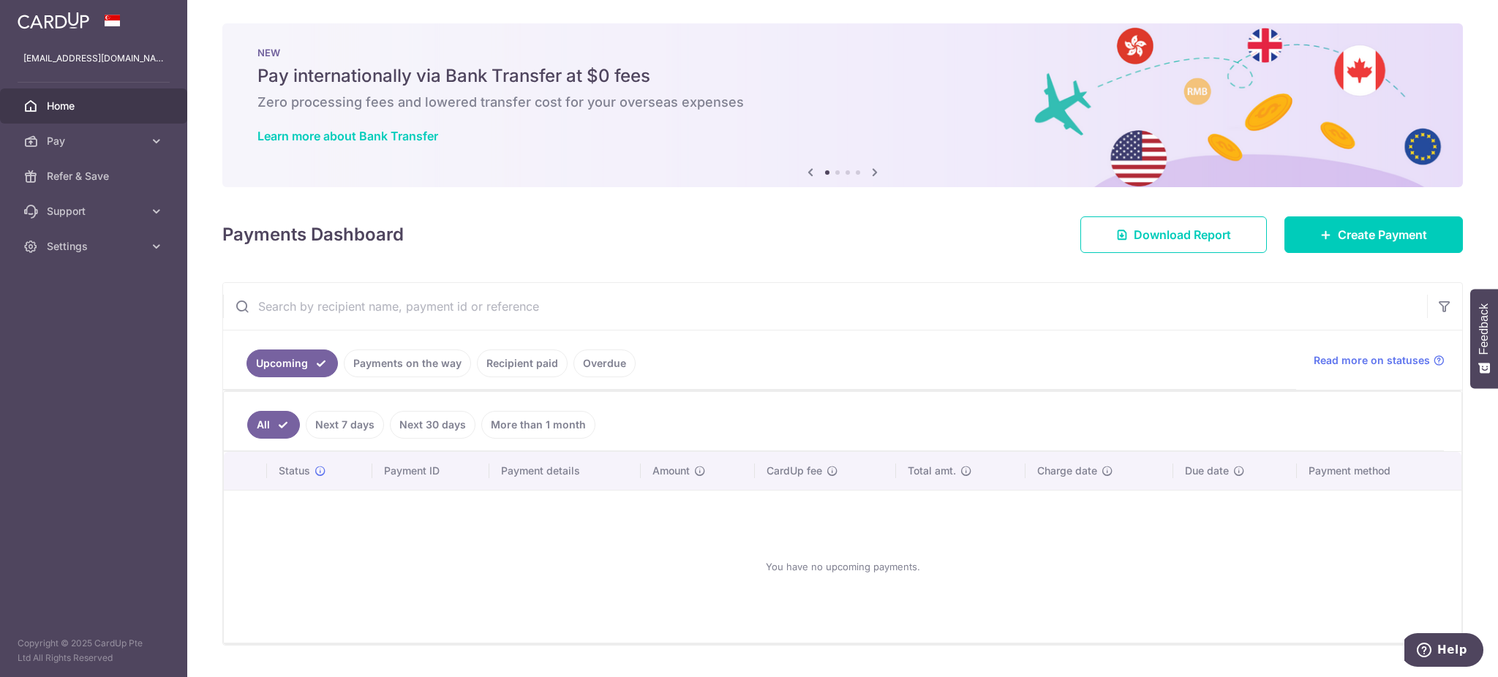
click at [534, 363] on link "Recipient paid" at bounding box center [522, 364] width 91 height 28
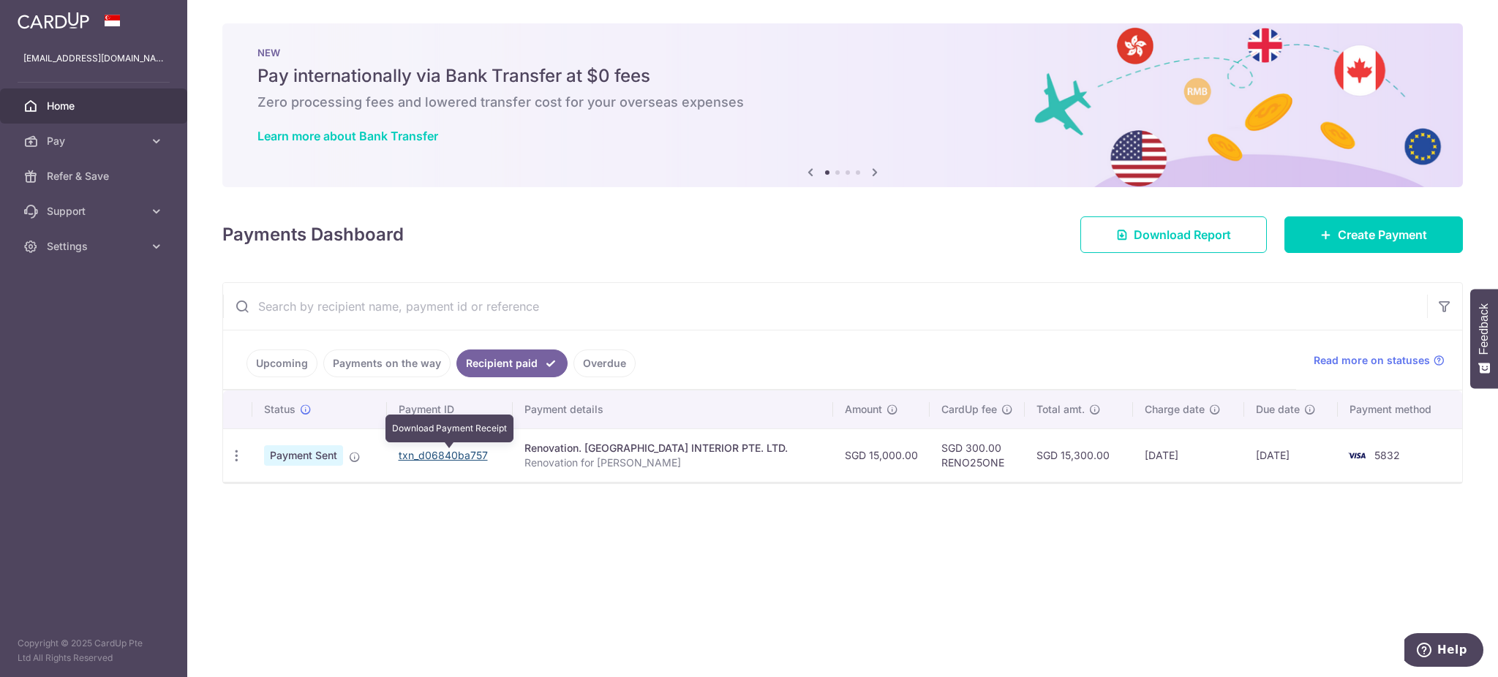
drag, startPoint x: 471, startPoint y: 450, endPoint x: 843, endPoint y: 71, distance: 531.6
click at [471, 450] on link "txn_d06840ba757" at bounding box center [443, 455] width 89 height 12
click at [753, 222] on div "Payments Dashboard Download Report Create Payment" at bounding box center [842, 232] width 1240 height 42
drag, startPoint x: 990, startPoint y: 464, endPoint x: 924, endPoint y: 462, distance: 65.8
click at [929, 462] on td "SGD 300.00 RENO25ONE" at bounding box center [976, 454] width 95 height 53
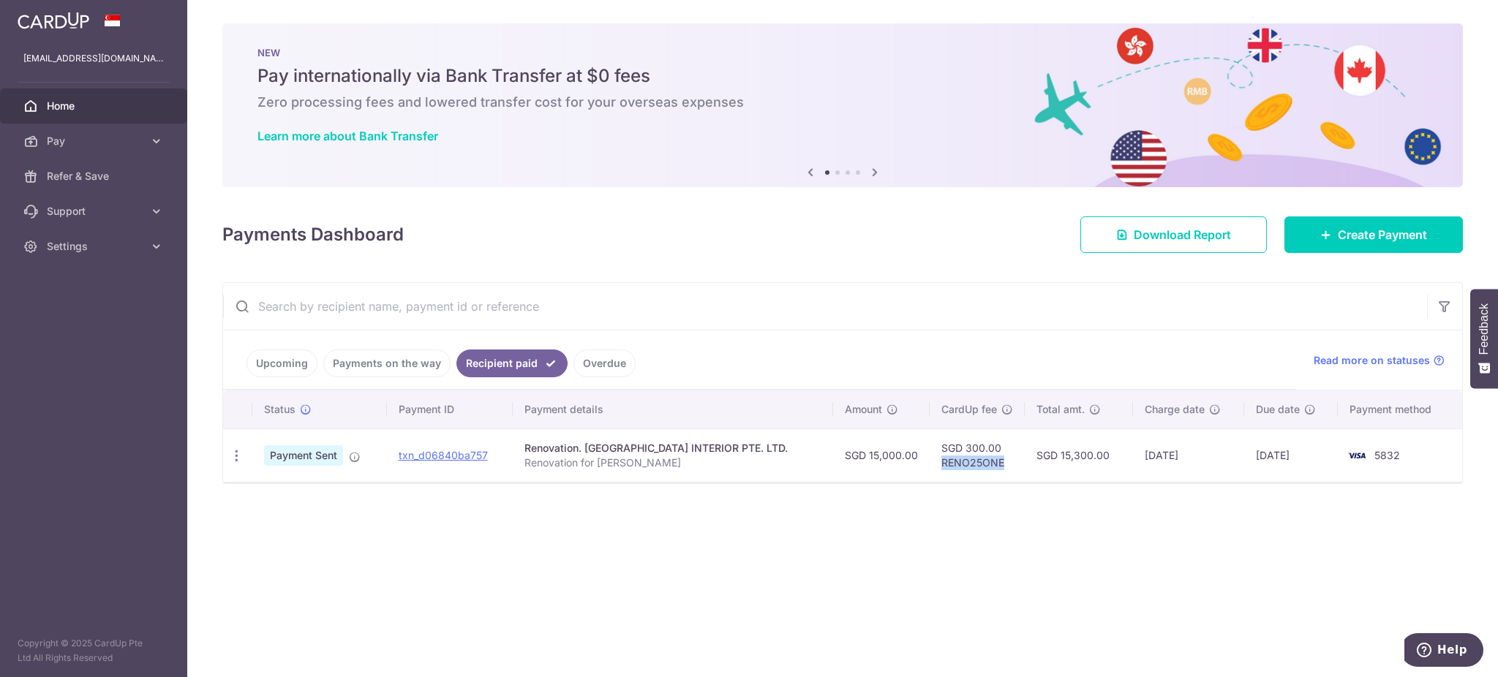
copy td "RENO25ONE"
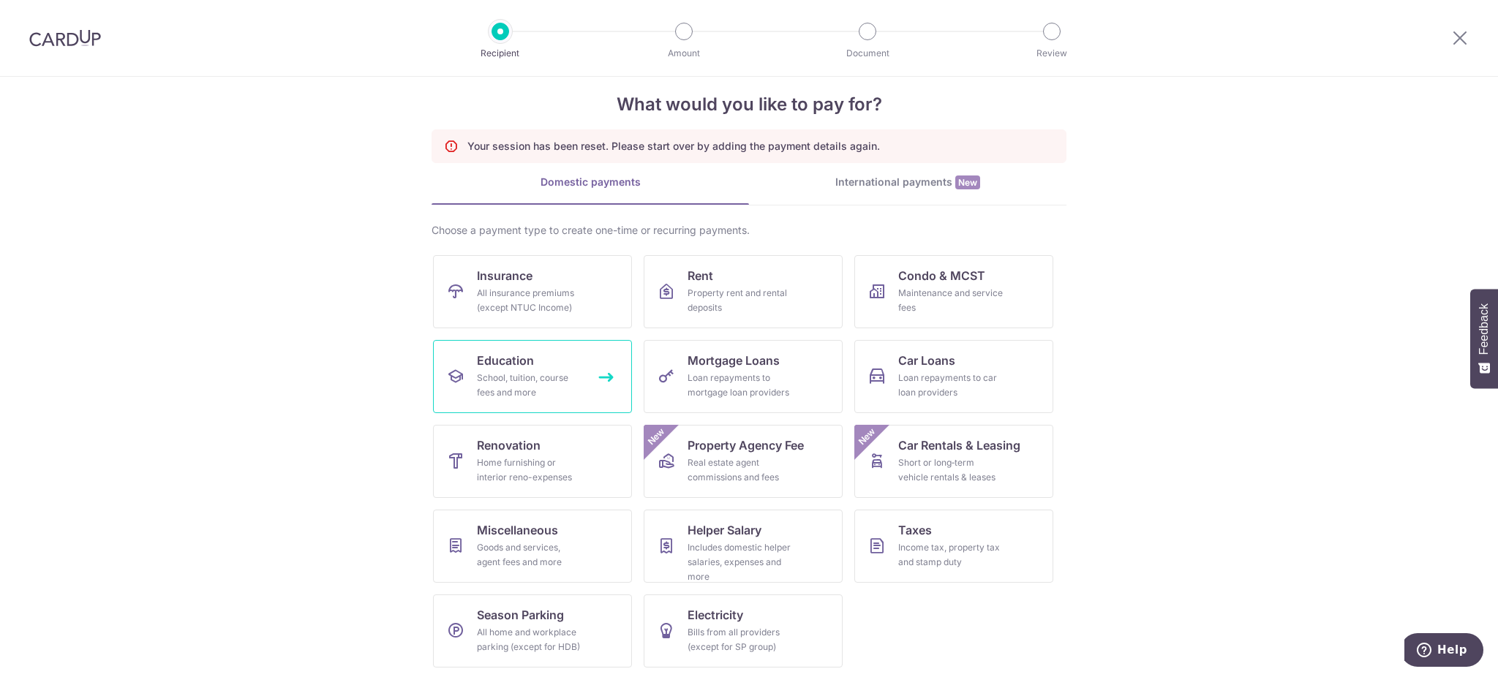
scroll to position [21, 0]
click at [523, 458] on div "Home furnishing or interior reno-expenses" at bounding box center [529, 469] width 105 height 29
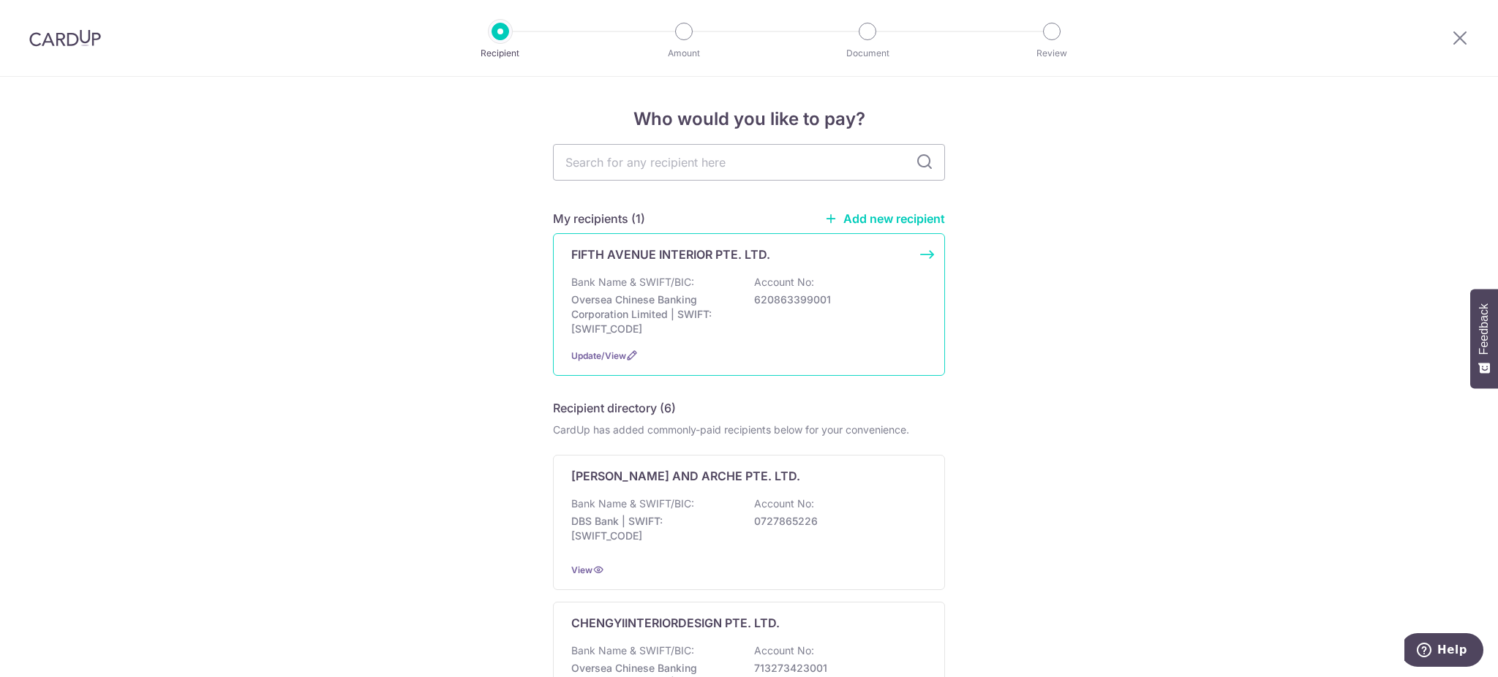
click at [793, 295] on p "620863399001" at bounding box center [836, 299] width 164 height 15
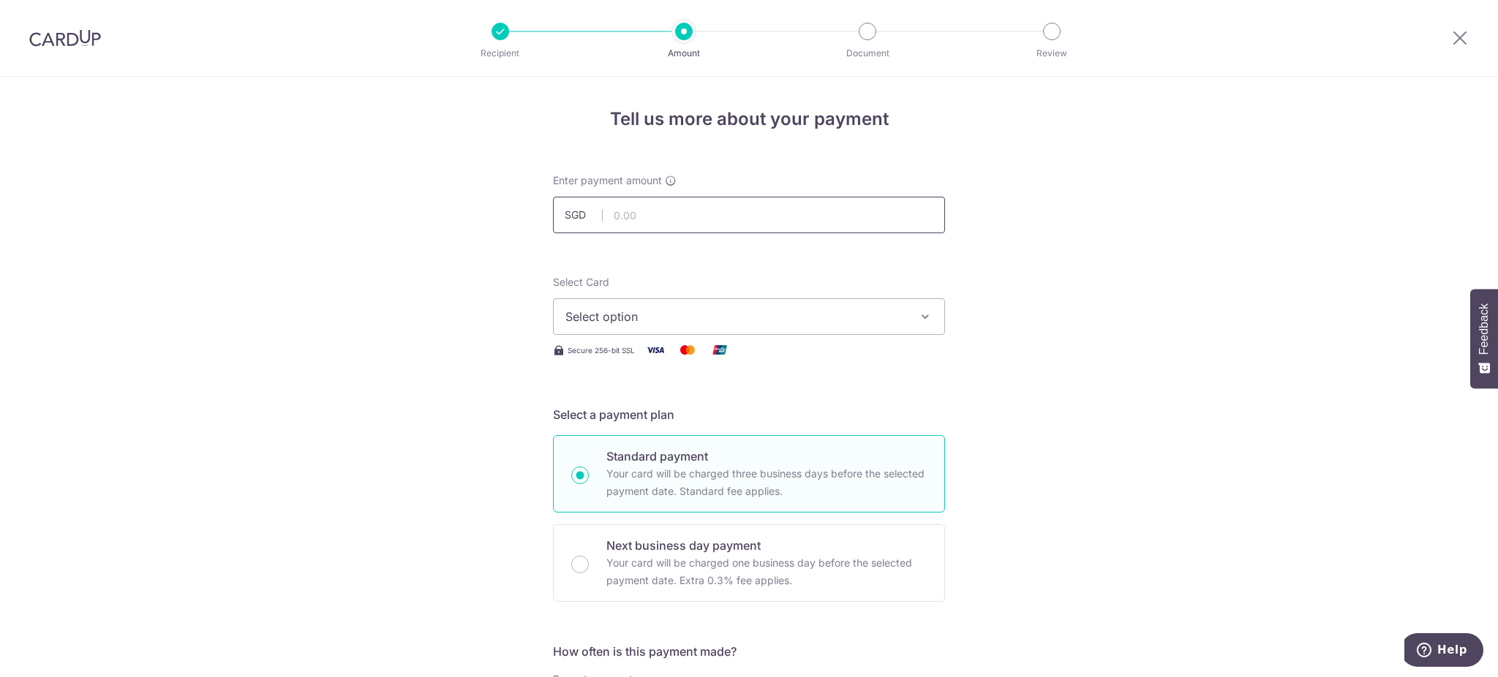
click at [715, 200] on input "text" at bounding box center [749, 215] width 392 height 37
type input "15,000.00"
click at [835, 320] on span "Select option" at bounding box center [735, 317] width 341 height 18
click at [739, 408] on link "**** 5832" at bounding box center [749, 421] width 390 height 35
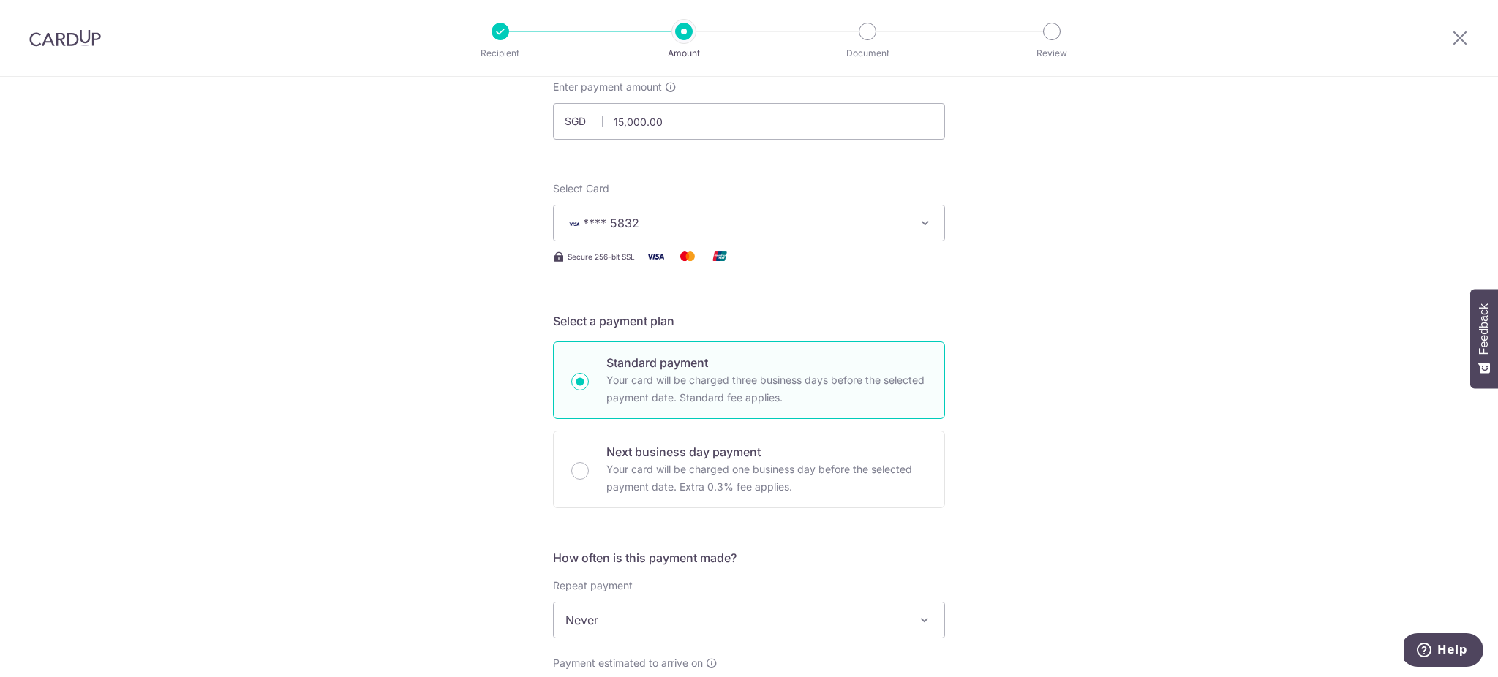
scroll to position [390, 0]
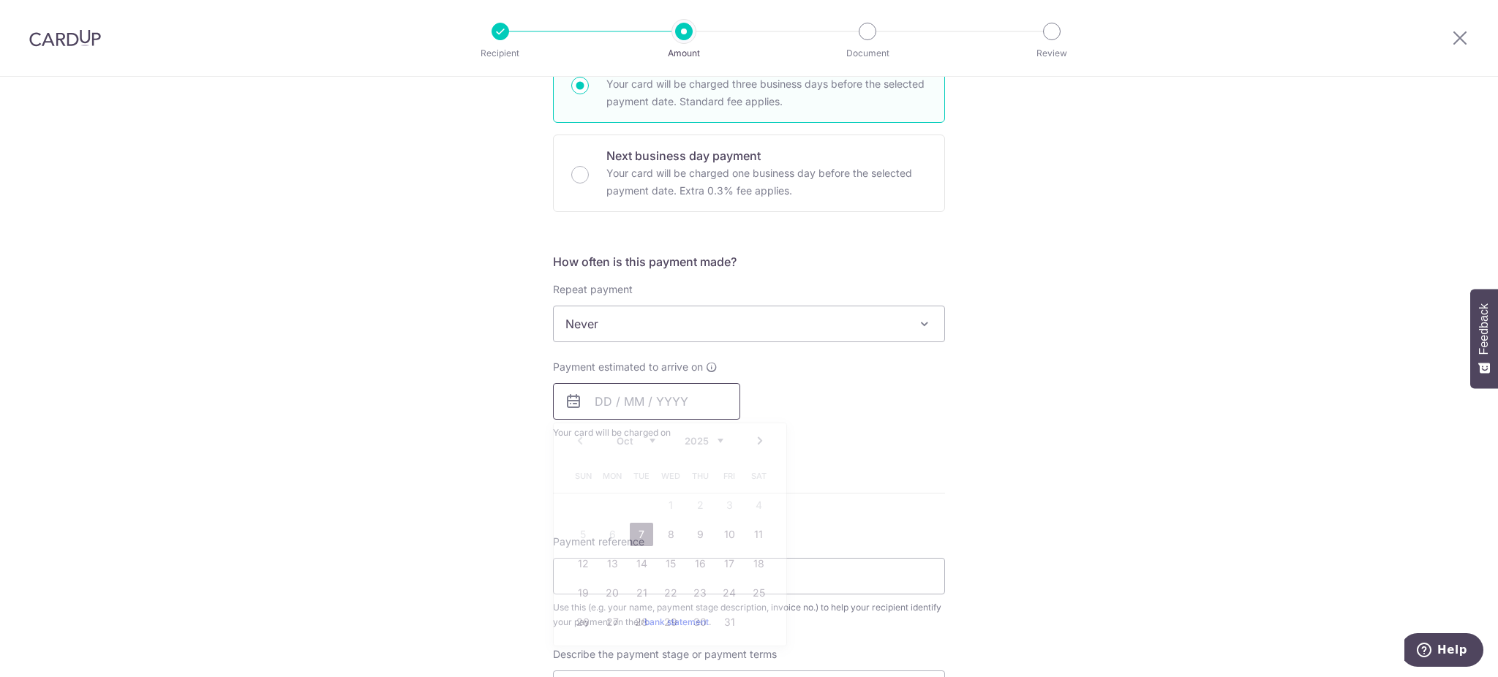
click at [668, 396] on input "text" at bounding box center [646, 401] width 187 height 37
click at [641, 531] on link "7" at bounding box center [641, 534] width 23 height 23
type input "[DATE]"
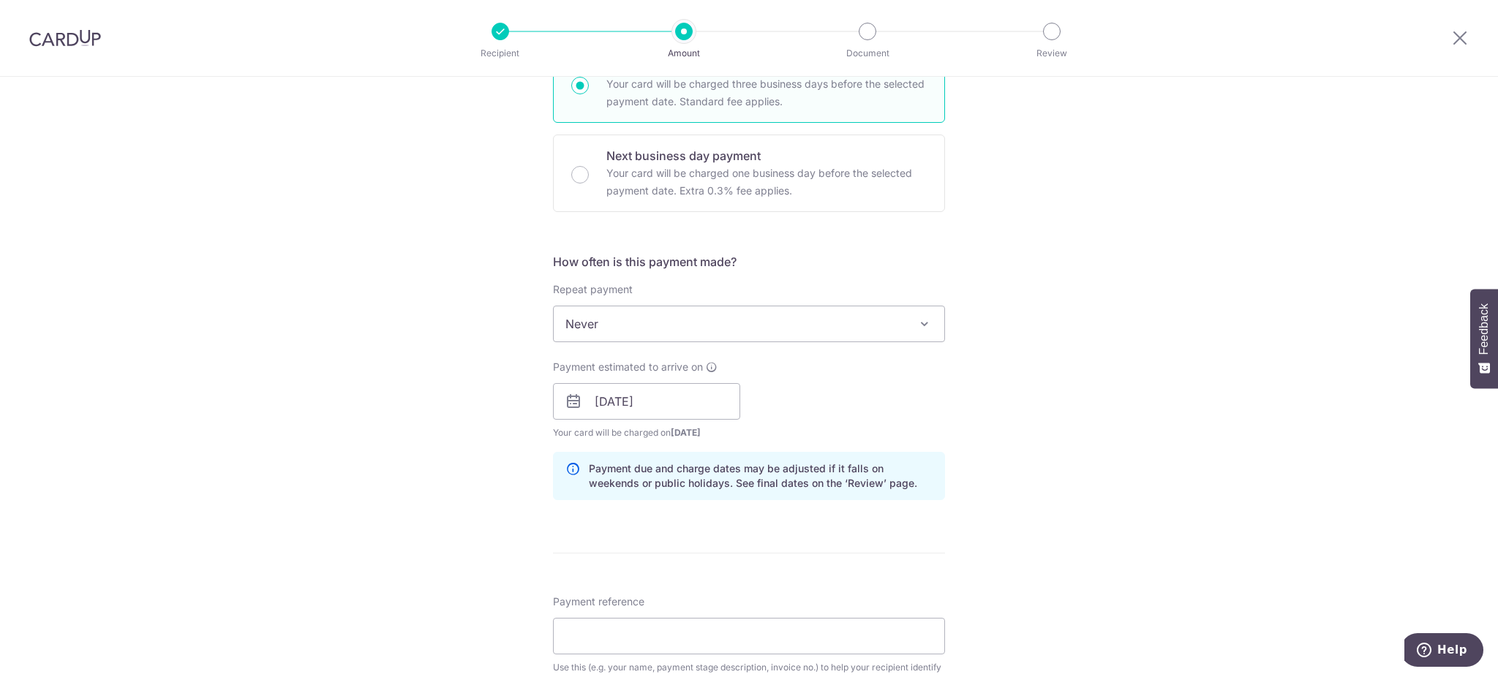
click at [997, 415] on div "Tell us more about your payment Enter payment amount SGD 15,000.00 15000.00 Sel…" at bounding box center [749, 427] width 1498 height 1481
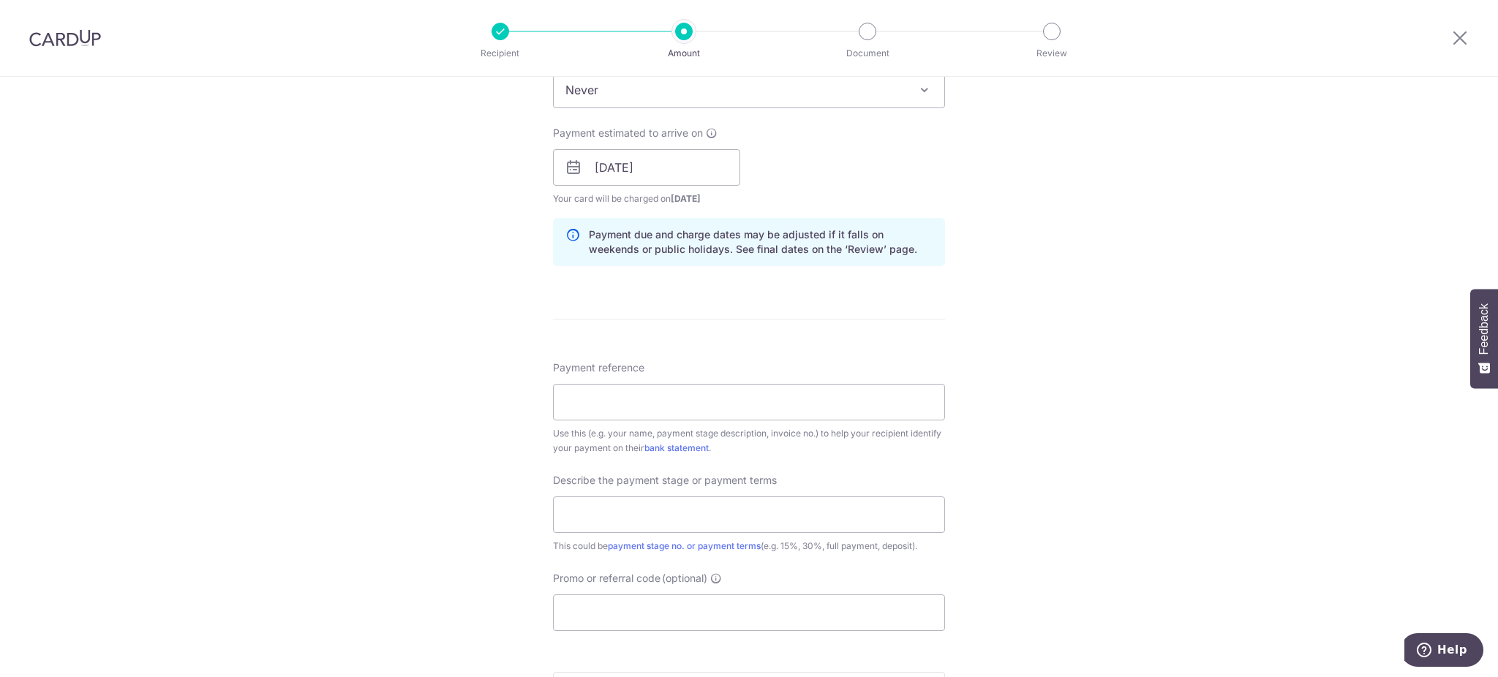
scroll to position [682, 0]
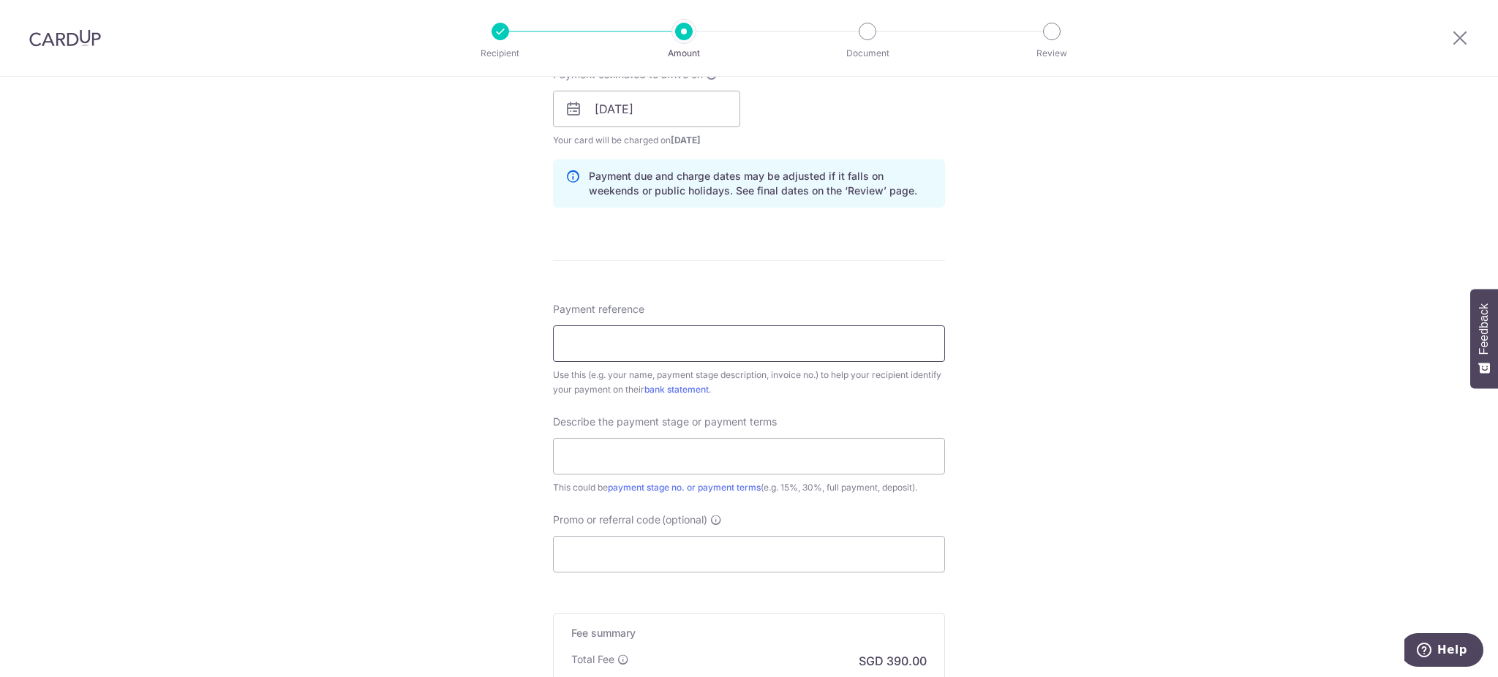
click at [807, 344] on input "Payment reference" at bounding box center [749, 343] width 392 height 37
type input "Renovation for Afiq Ruzaini"
click at [698, 451] on input "text" at bounding box center [749, 456] width 392 height 37
type input "2nd Renovation Payment for Phase 2"
click at [1104, 425] on div "Tell us more about your payment Enter payment amount SGD 15,000.00 15000.00 Sel…" at bounding box center [749, 135] width 1498 height 1481
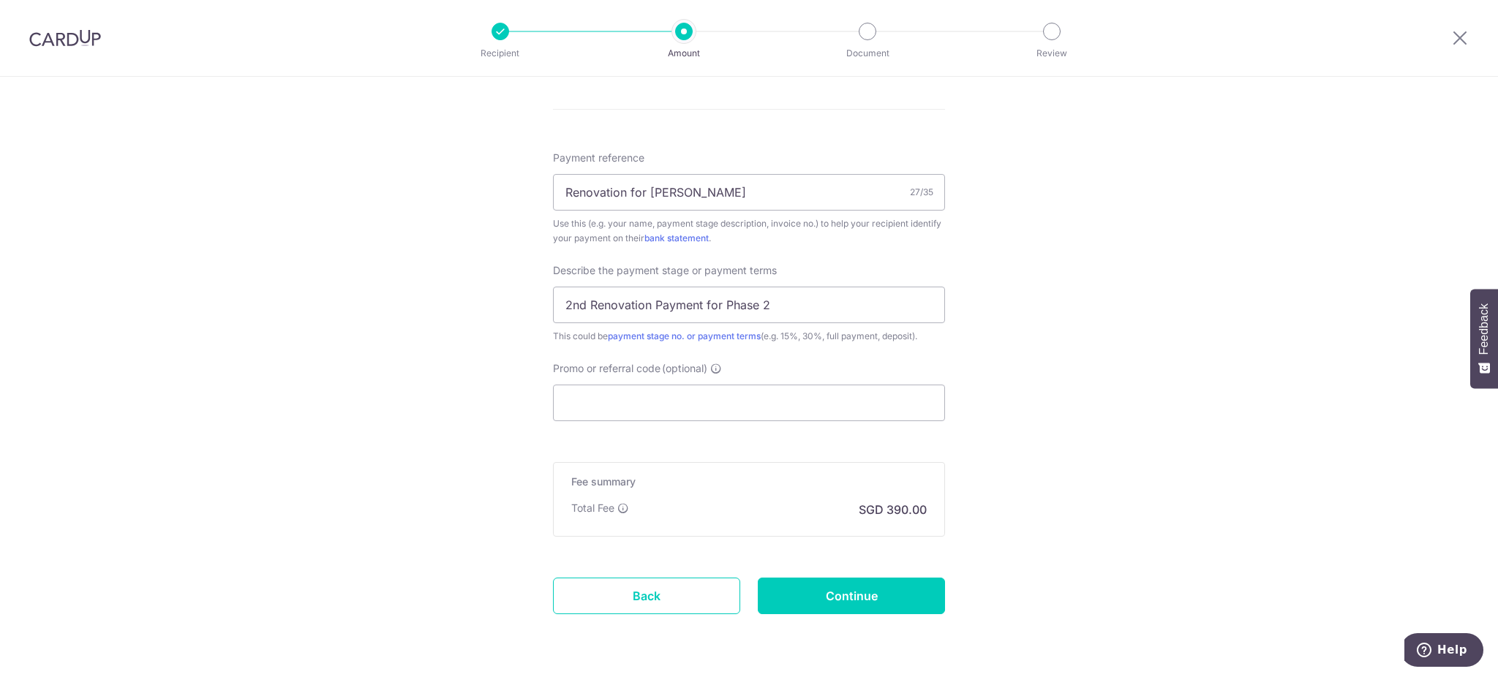
scroll to position [877, 0]
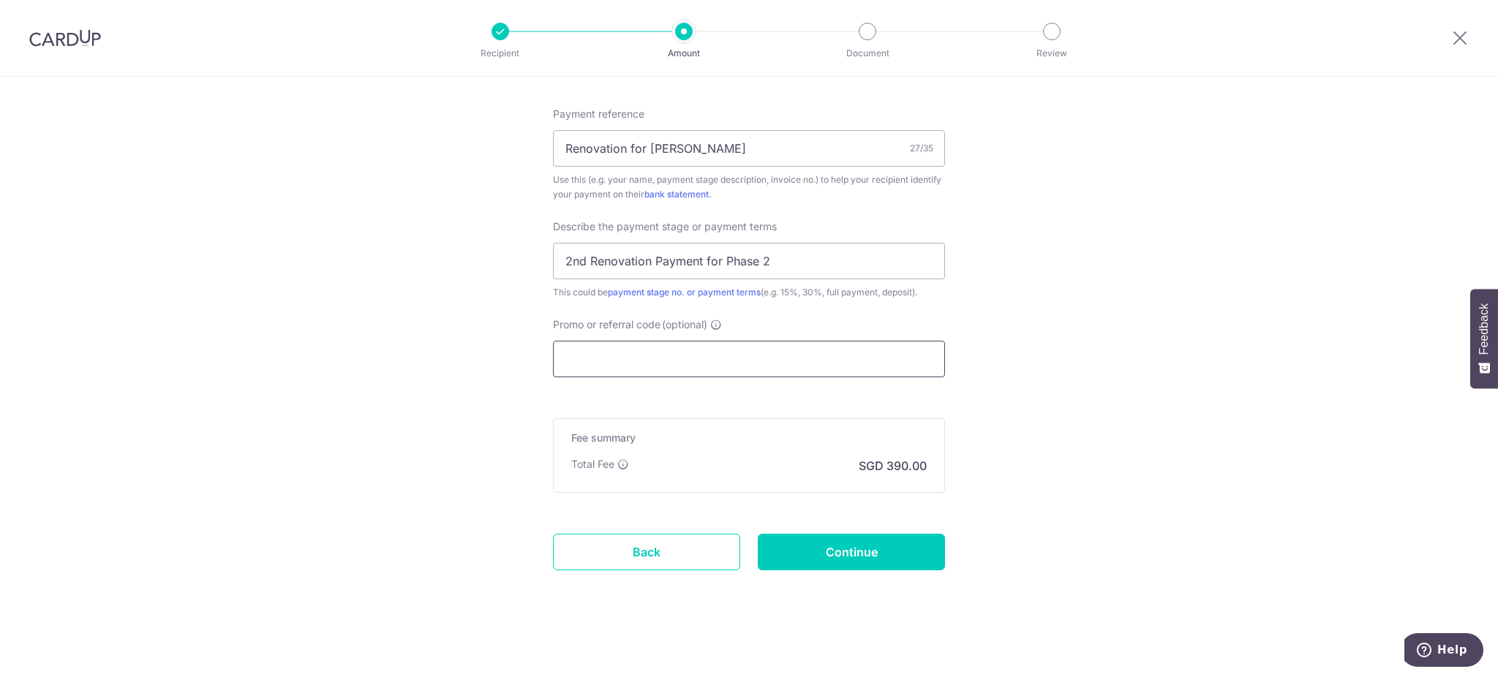
click at [791, 361] on input "Promo or referral code (optional)" at bounding box center [749, 359] width 392 height 37
paste input "RENO25ONE"
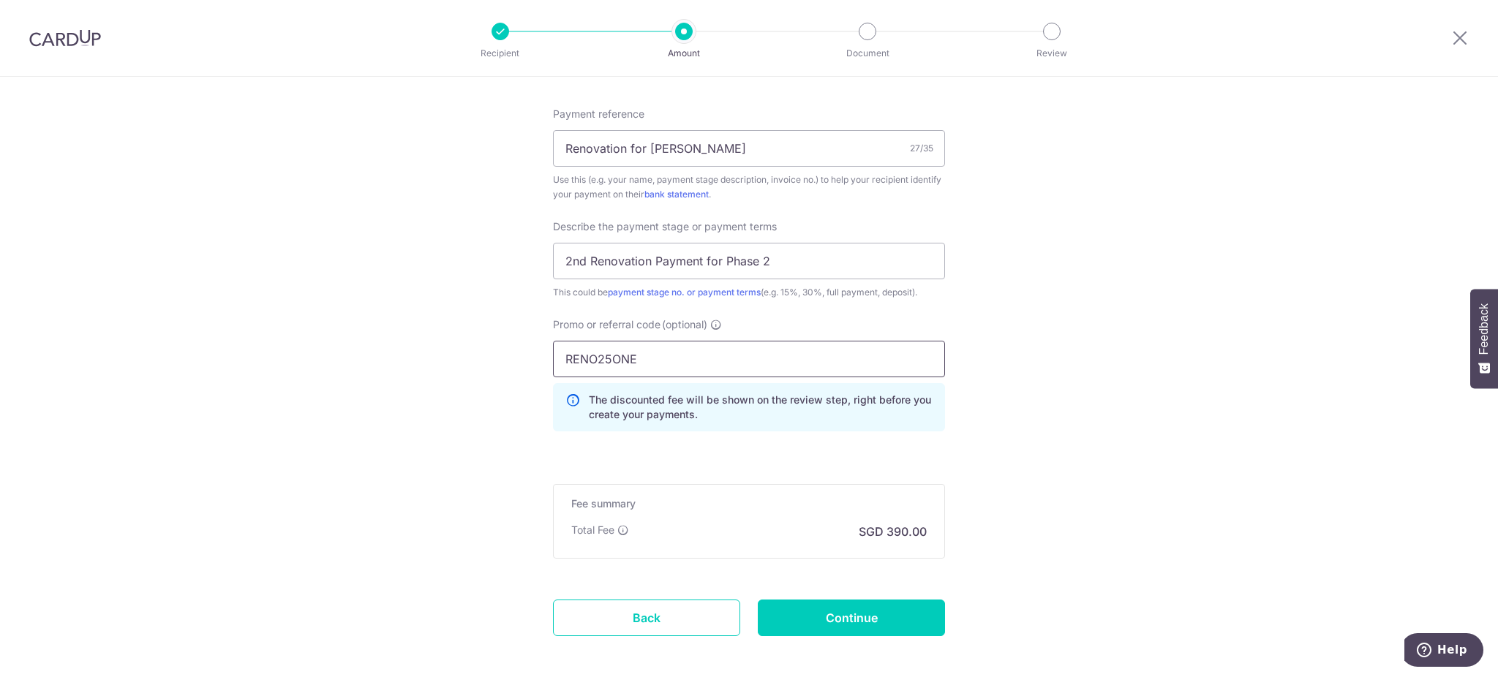
type input "RENO25ONE"
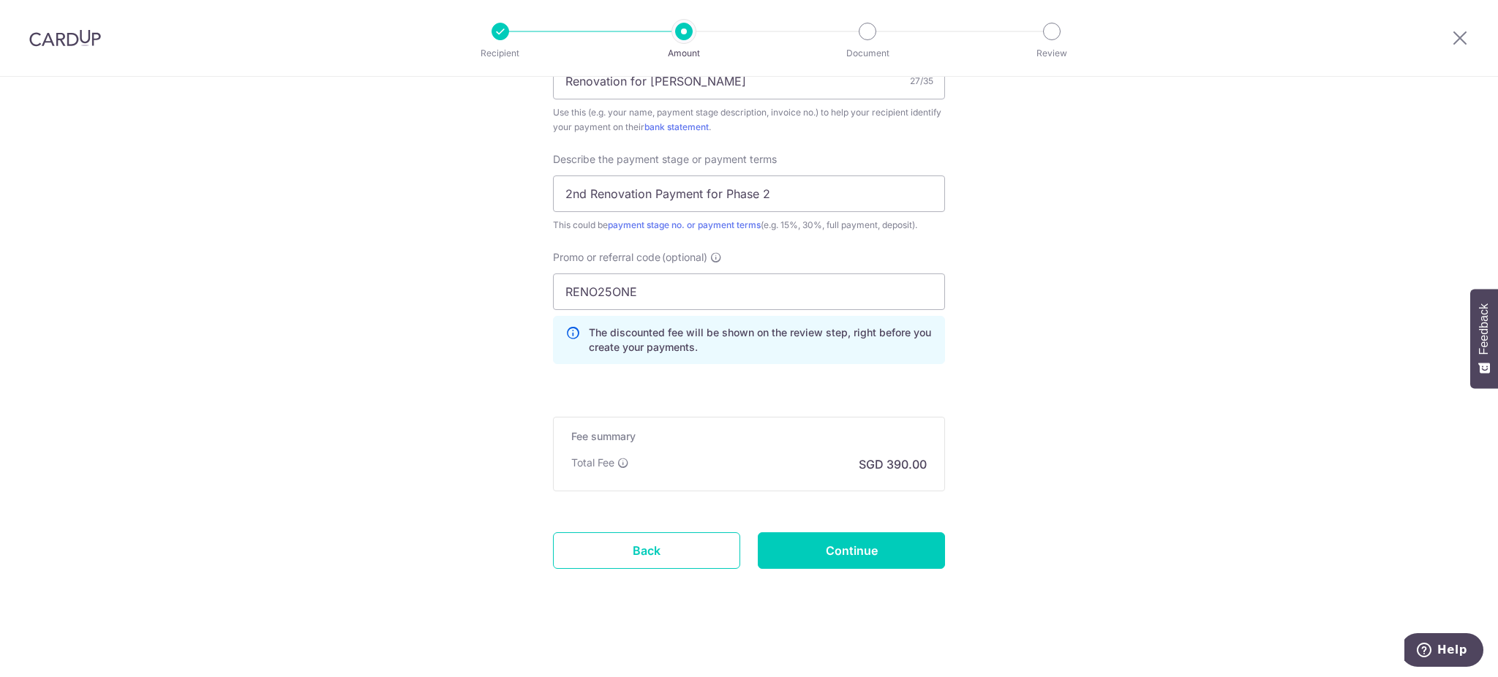
scroll to position [945, 0]
click at [896, 544] on input "Continue" at bounding box center [851, 550] width 187 height 37
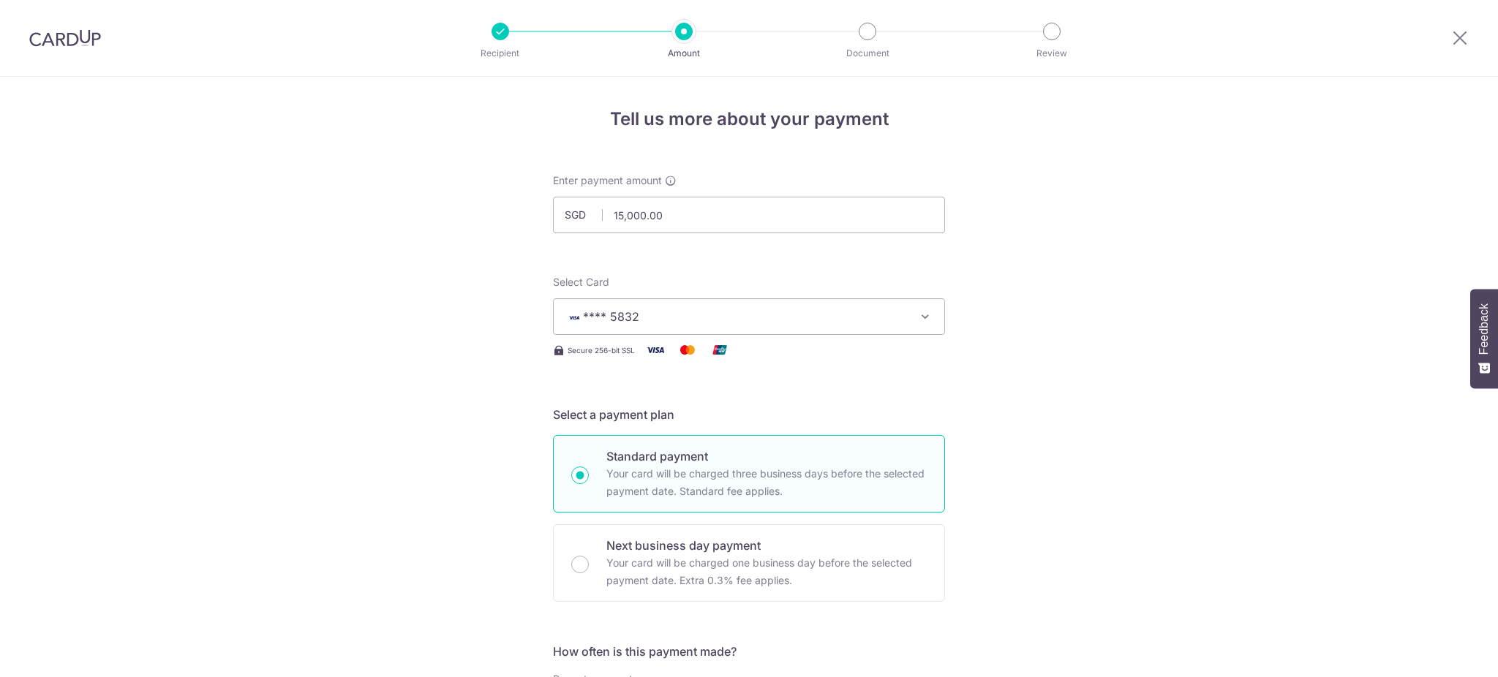
scroll to position [966, 0]
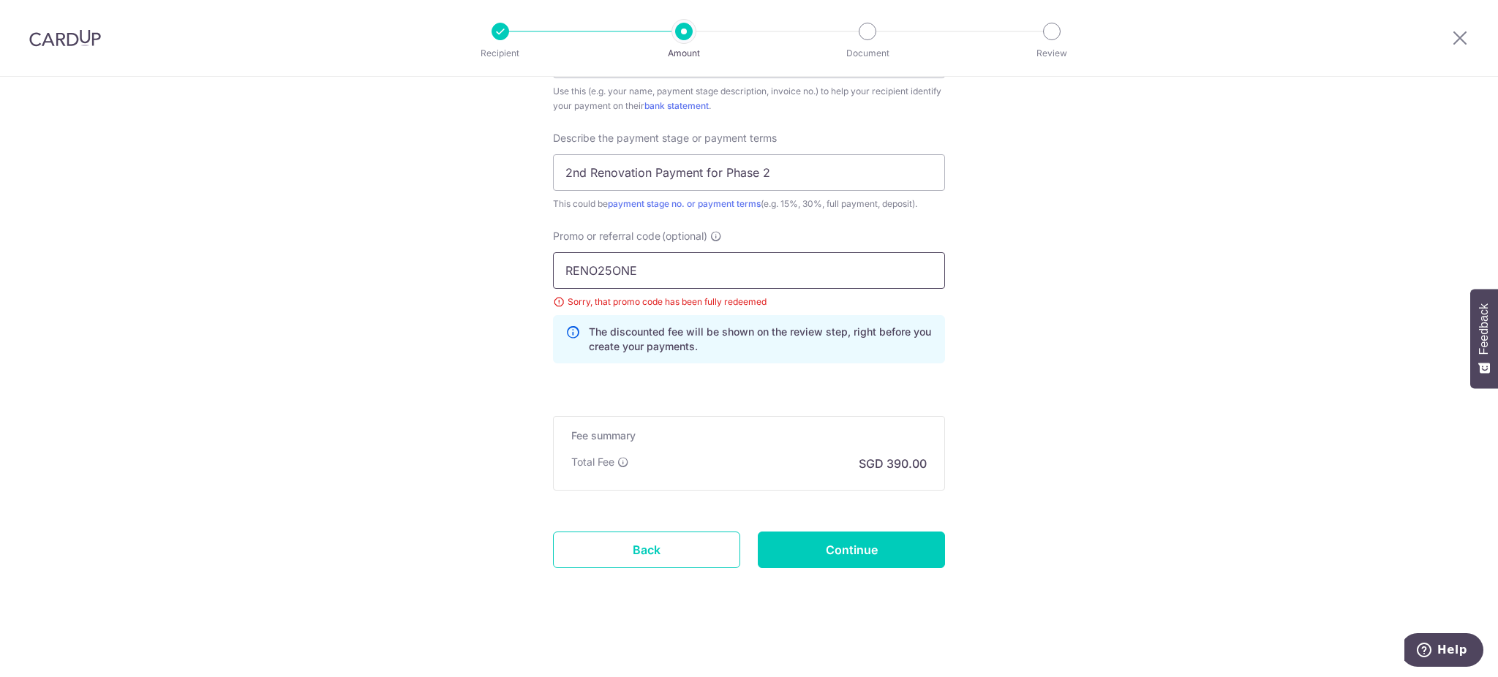
drag, startPoint x: 634, startPoint y: 263, endPoint x: 526, endPoint y: 261, distance: 107.5
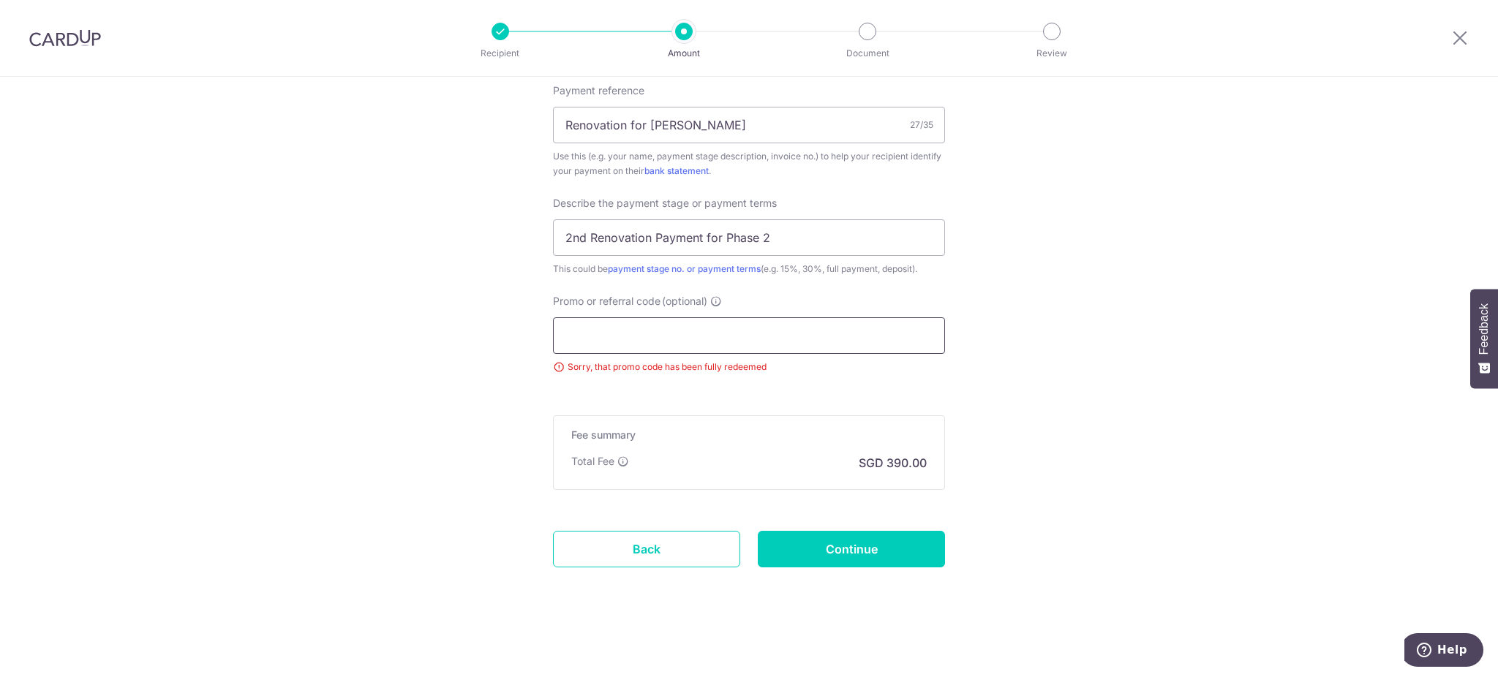
scroll to position [901, 0]
click at [761, 338] on input "Promo or referral code (optional)" at bounding box center [749, 335] width 392 height 37
click at [902, 554] on input "Continue" at bounding box center [851, 549] width 187 height 37
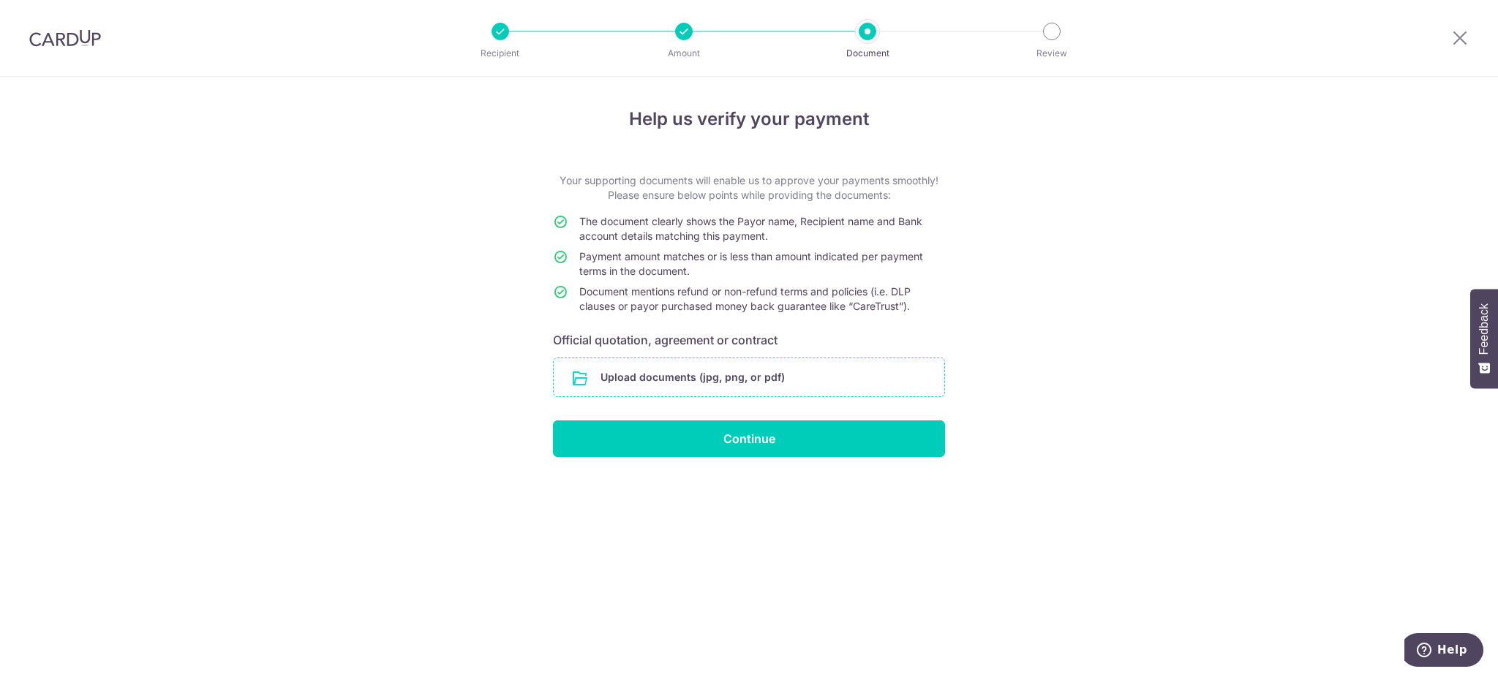
click at [691, 380] on input "file" at bounding box center [749, 377] width 390 height 38
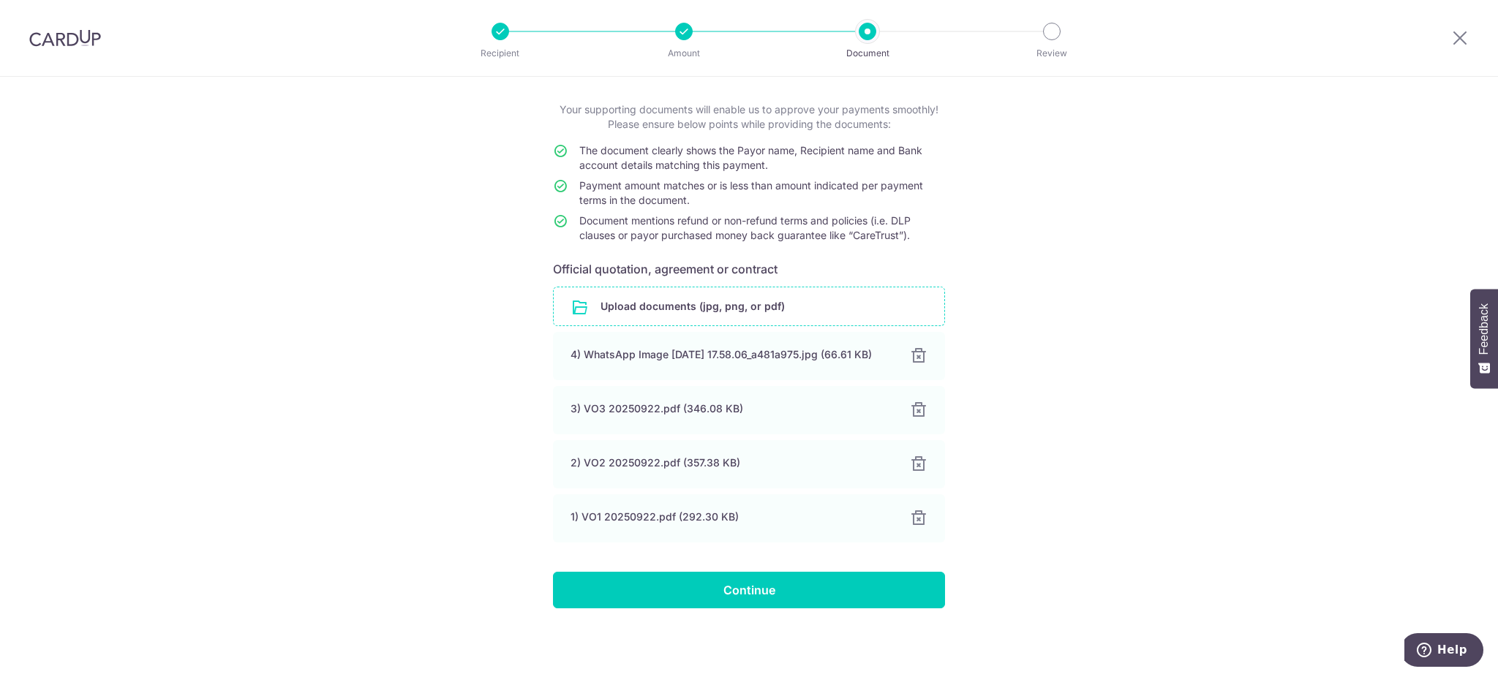
scroll to position [77, 0]
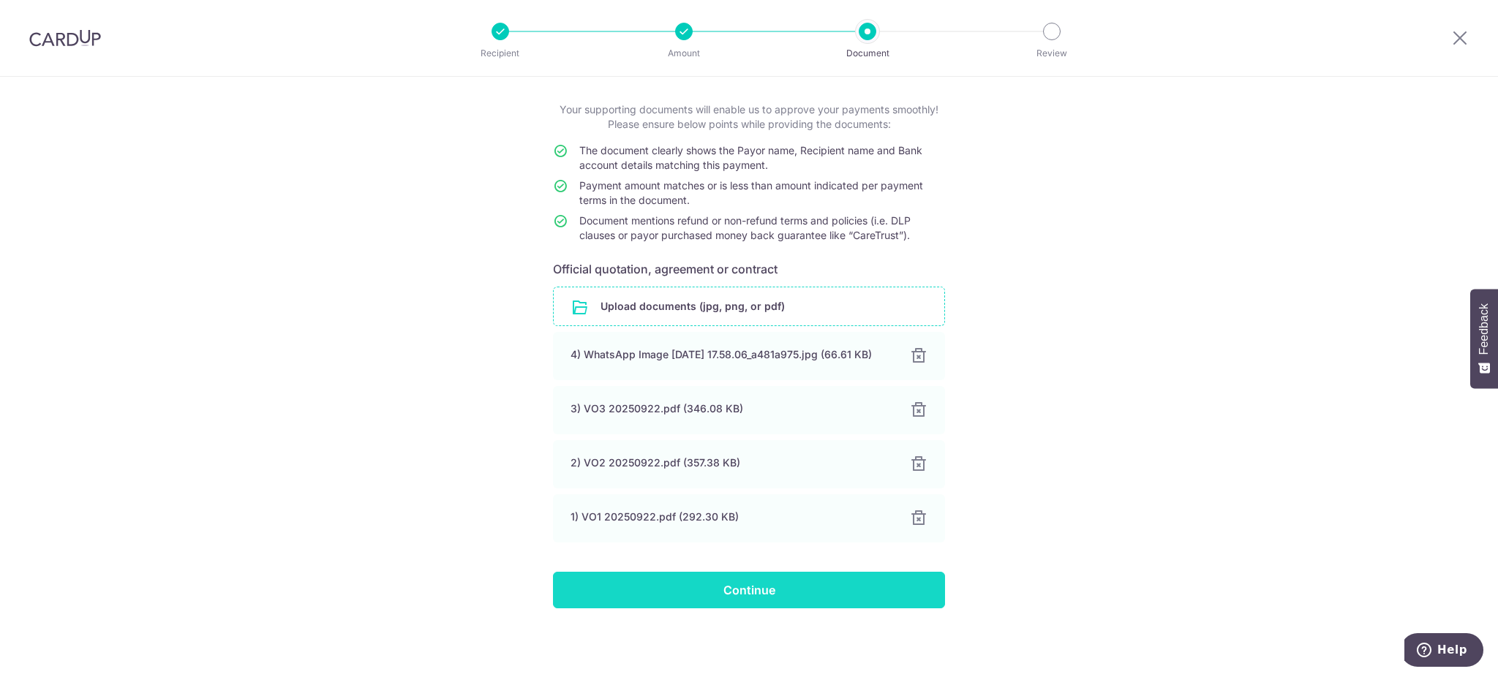
click at [857, 594] on input "Continue" at bounding box center [749, 590] width 392 height 37
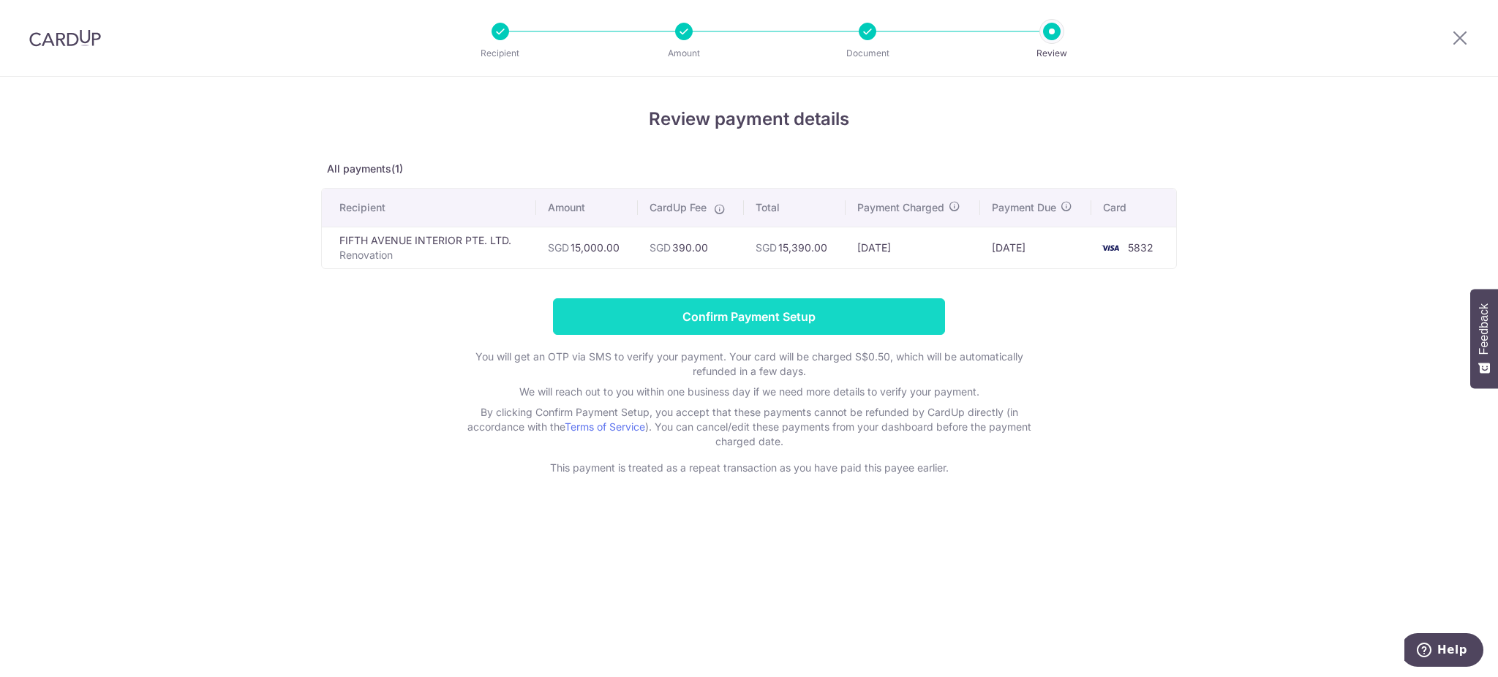
click at [848, 312] on input "Confirm Payment Setup" at bounding box center [749, 316] width 392 height 37
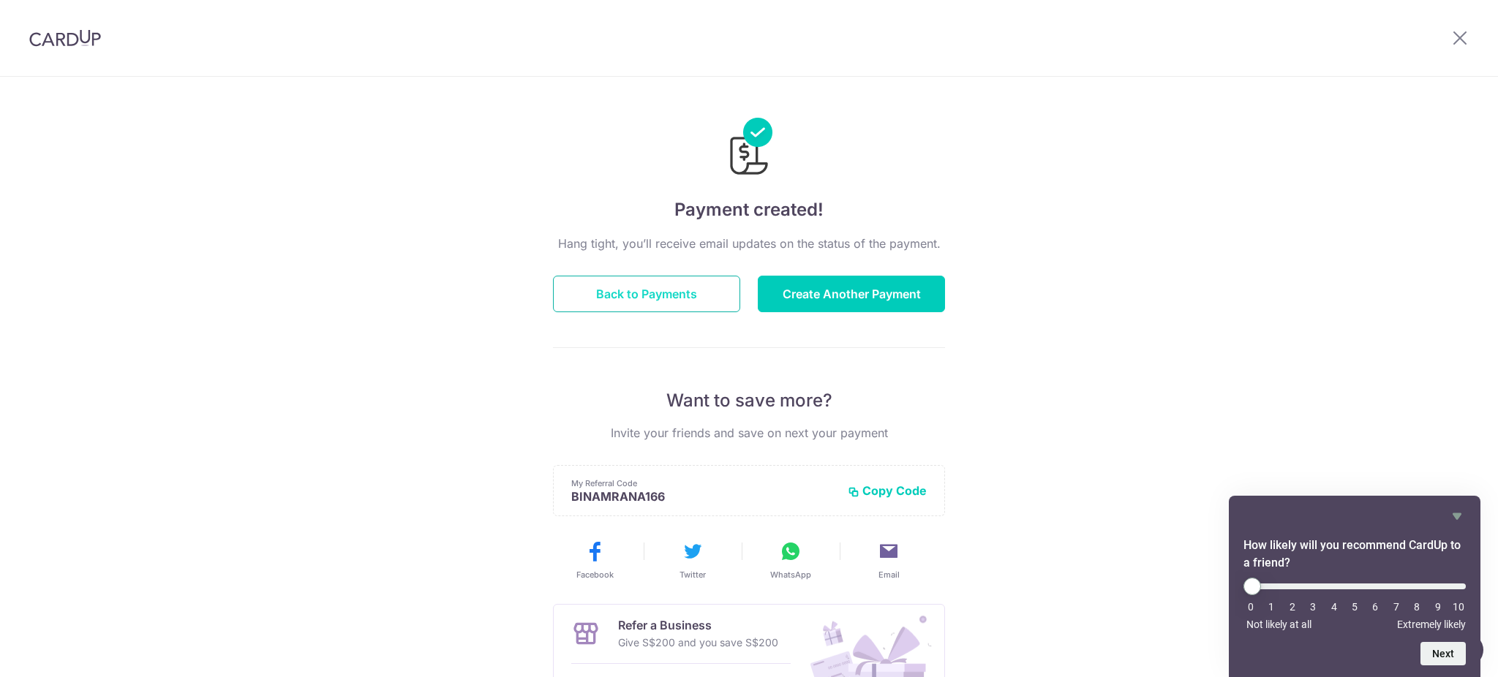
click at [686, 297] on button "Back to Payments" at bounding box center [646, 294] width 187 height 37
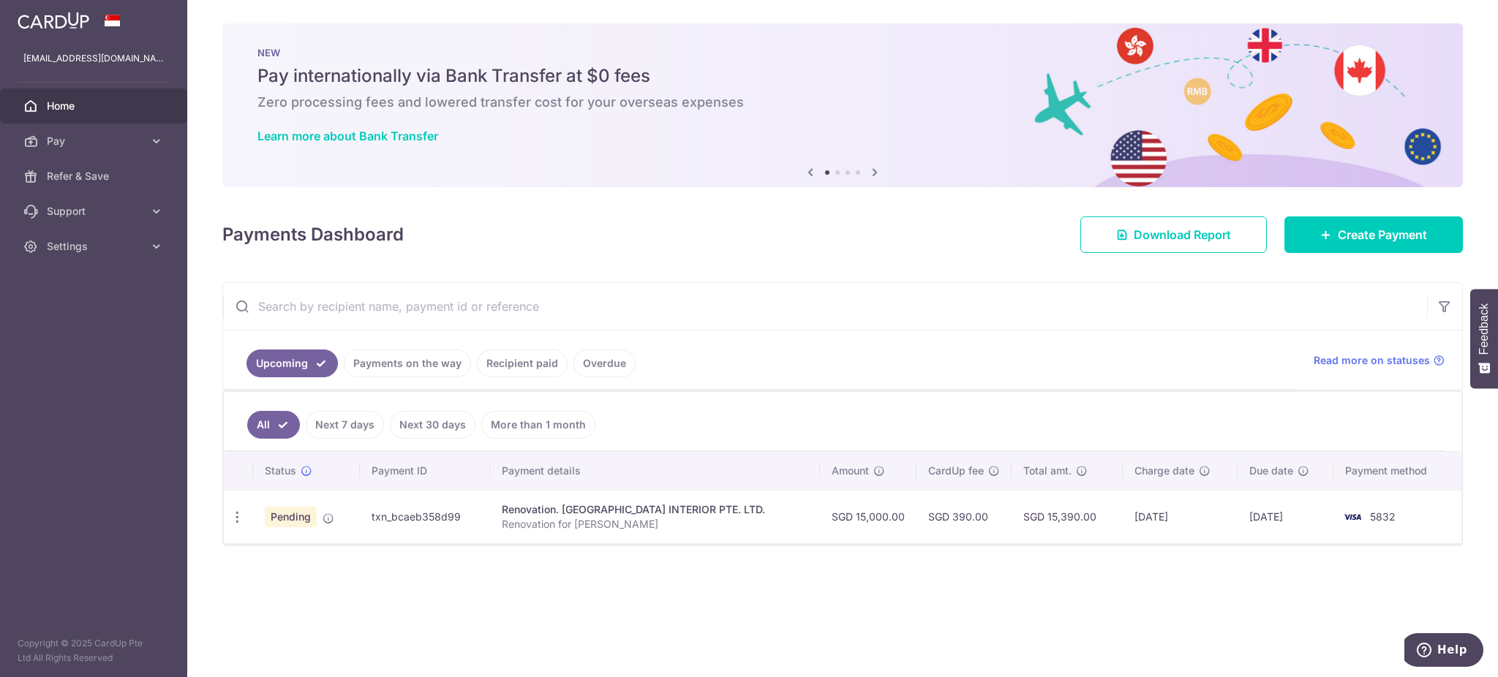
click at [440, 363] on link "Payments on the way" at bounding box center [407, 364] width 127 height 28
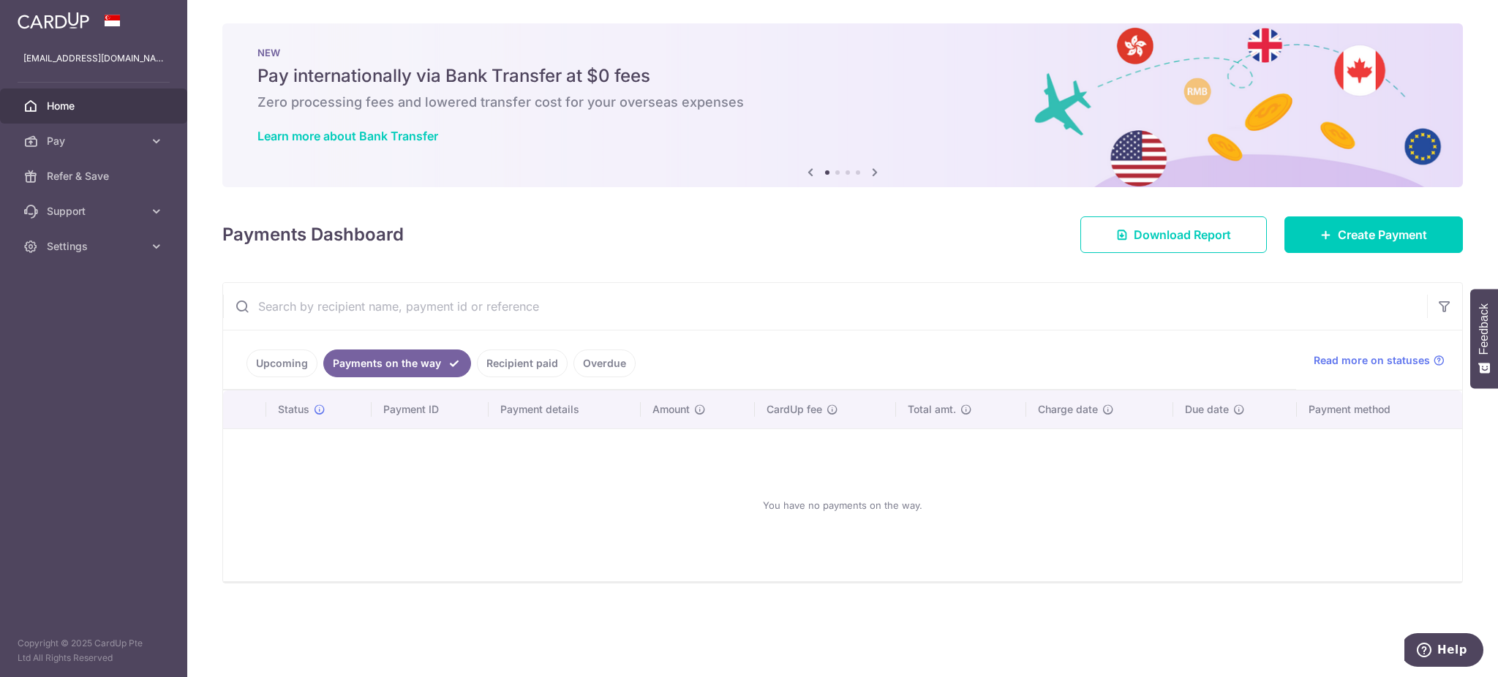
click at [536, 362] on link "Recipient paid" at bounding box center [522, 364] width 91 height 28
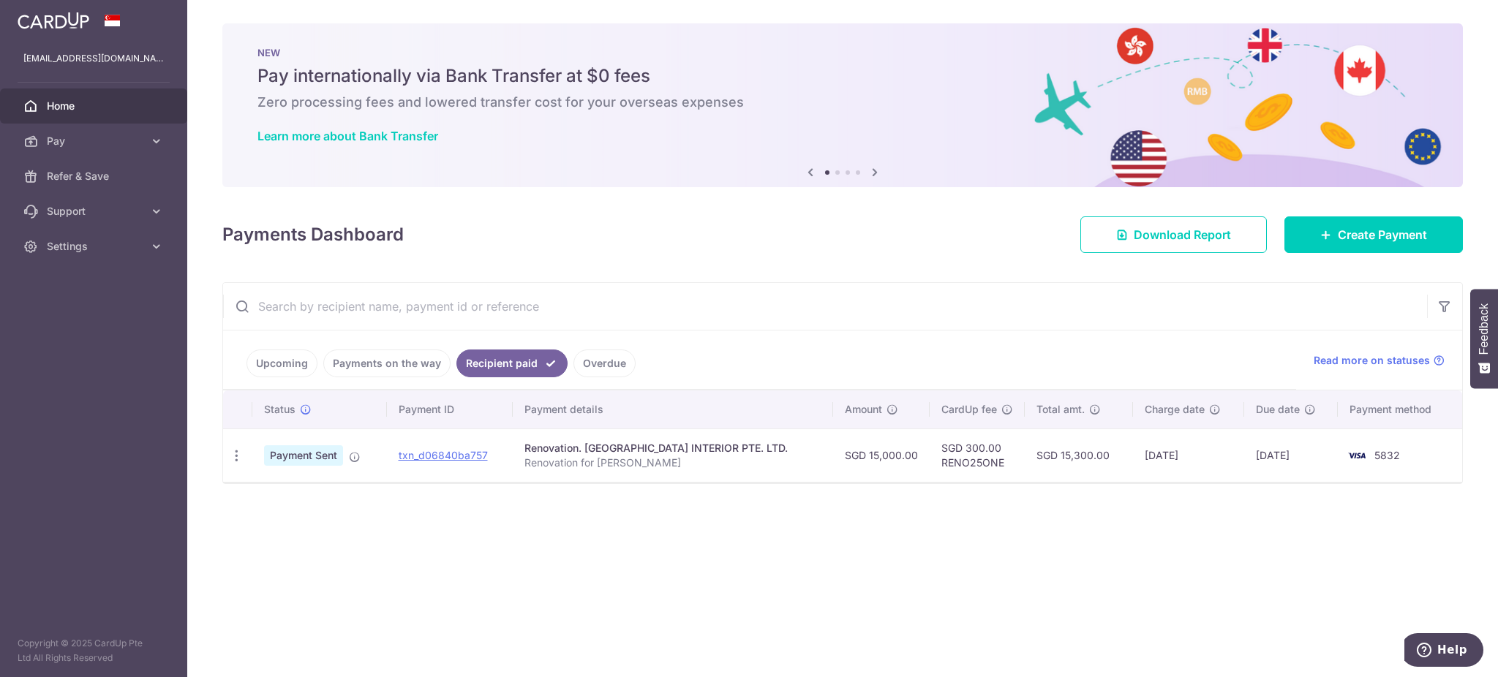
click at [293, 355] on link "Upcoming" at bounding box center [281, 364] width 71 height 28
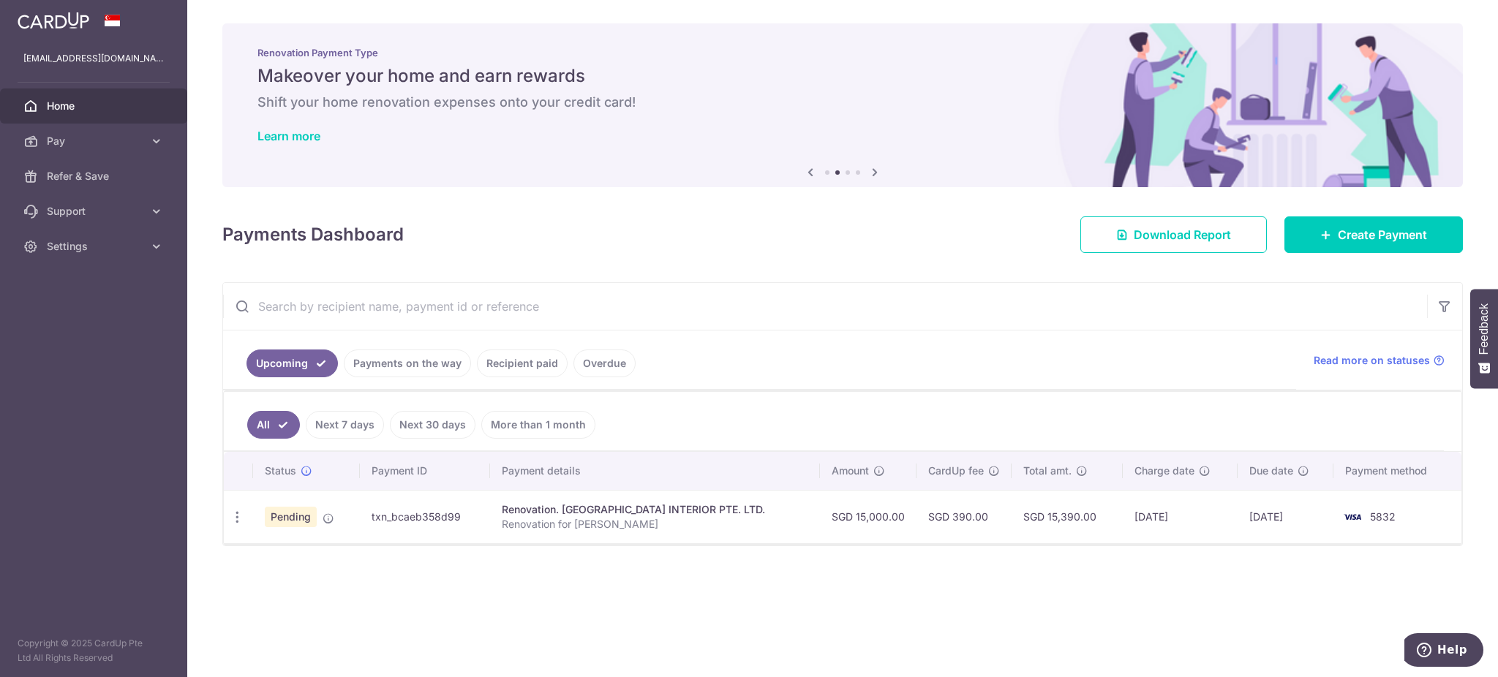
click at [505, 363] on link "Recipient paid" at bounding box center [522, 364] width 91 height 28
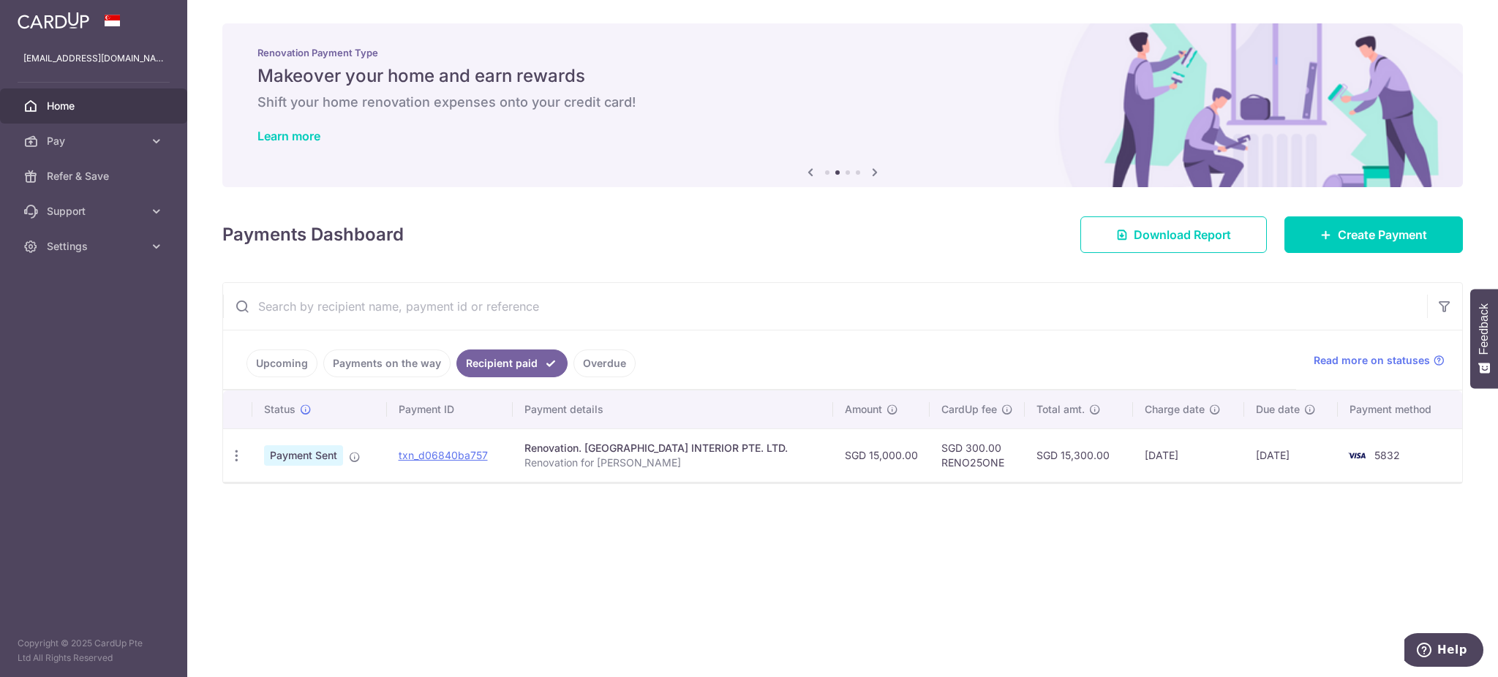
click at [275, 355] on link "Upcoming" at bounding box center [281, 364] width 71 height 28
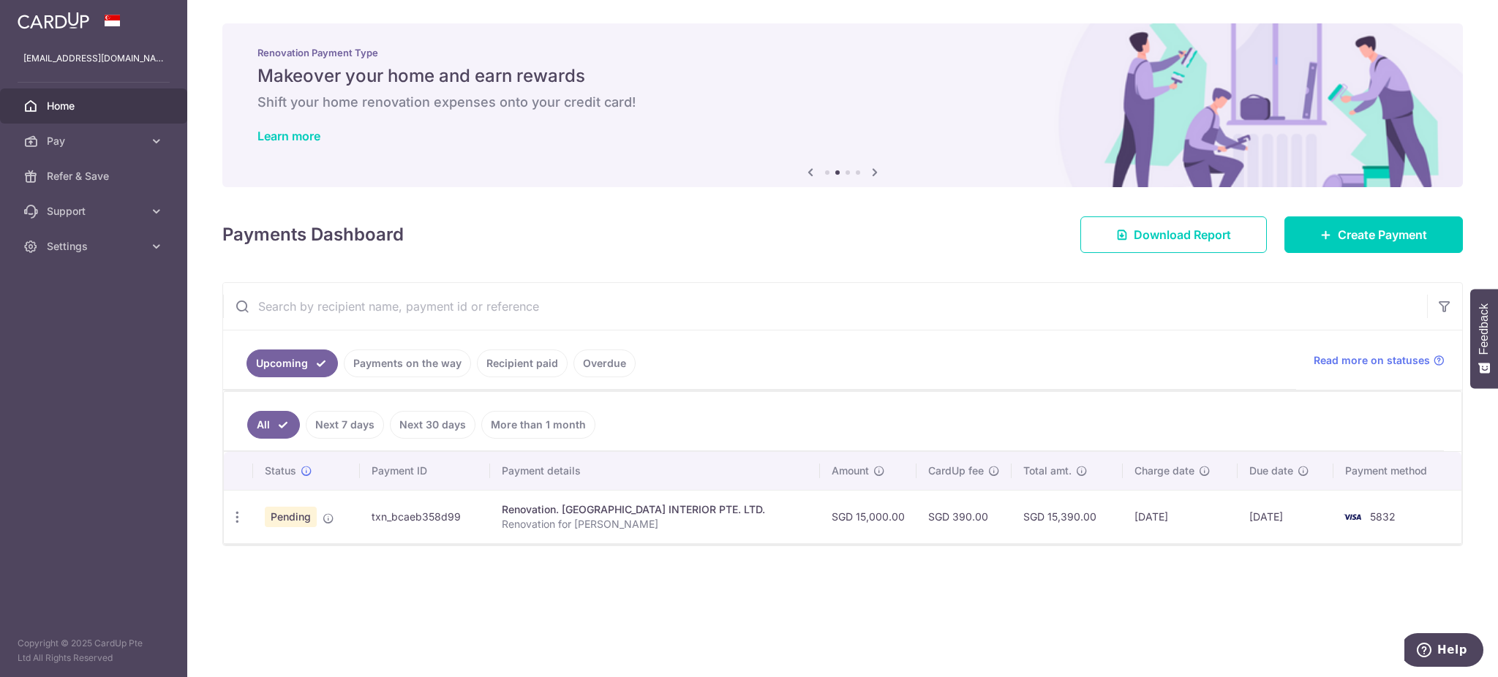
click at [822, 569] on div "× Pause Schedule Pause all future payments in this series Pause just this one p…" at bounding box center [842, 338] width 1310 height 677
click at [965, 360] on ul "Upcoming Payments on the way Recipient paid Overdue" at bounding box center [759, 360] width 1073 height 59
click at [894, 605] on div "× Pause Schedule Pause all future payments in this series Pause just this one p…" at bounding box center [842, 338] width 1310 height 677
click at [751, 310] on input "text" at bounding box center [825, 306] width 1204 height 47
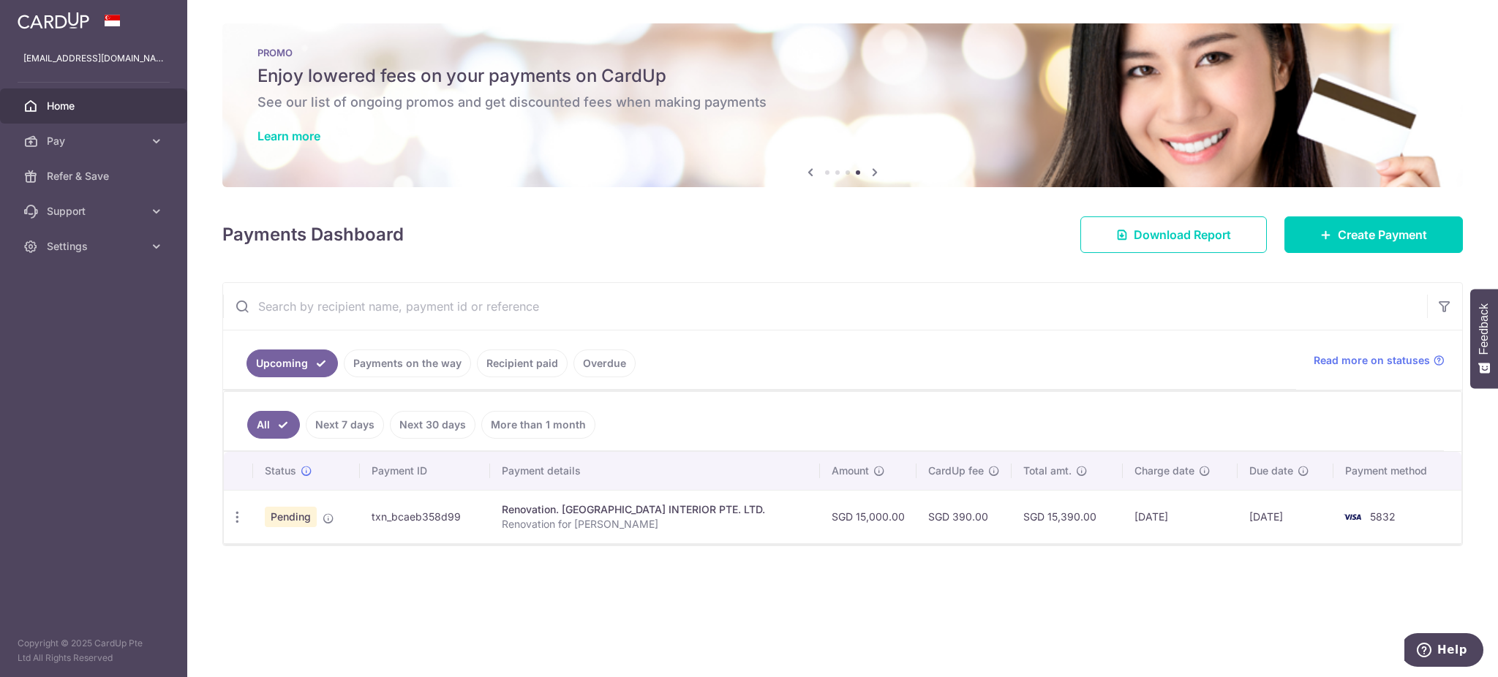
click at [628, 252] on div "Payments Dashboard Download Report Create Payment" at bounding box center [842, 232] width 1240 height 42
